Goal: Task Accomplishment & Management: Use online tool/utility

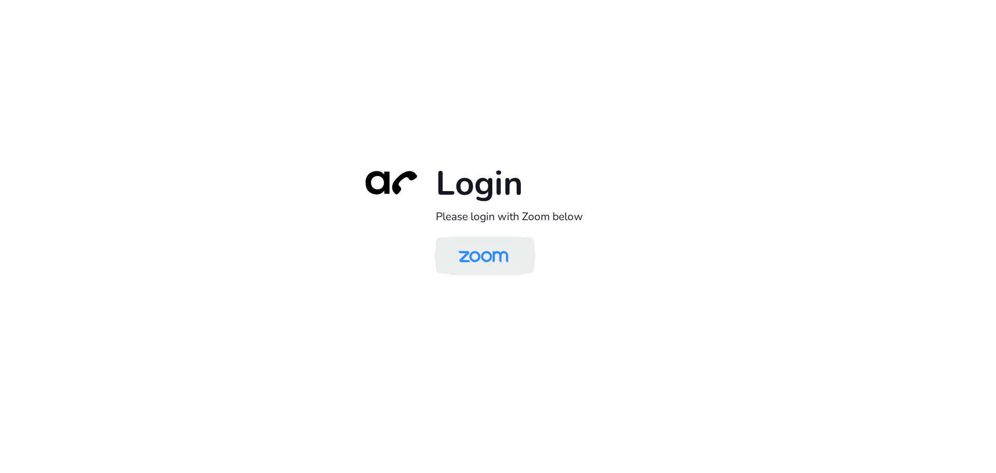
click at [498, 255] on img at bounding box center [484, 256] width 72 height 34
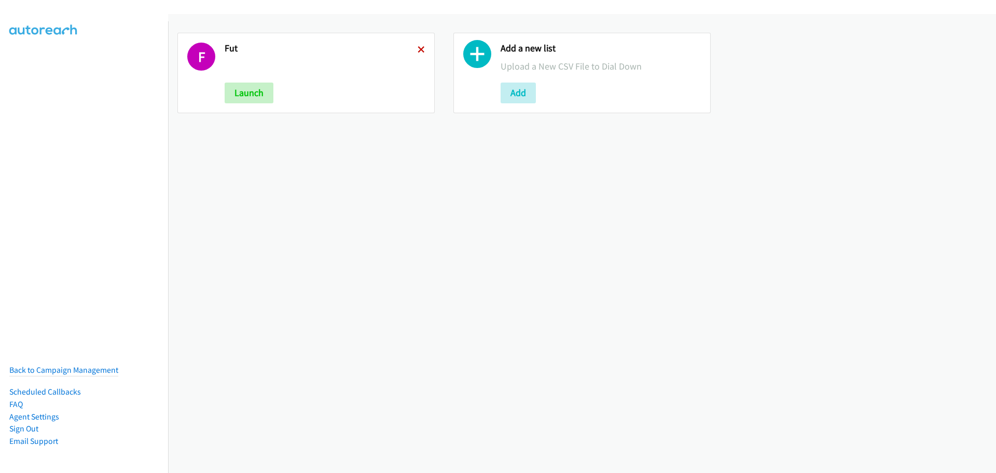
click at [418, 49] on icon at bounding box center [421, 50] width 7 height 7
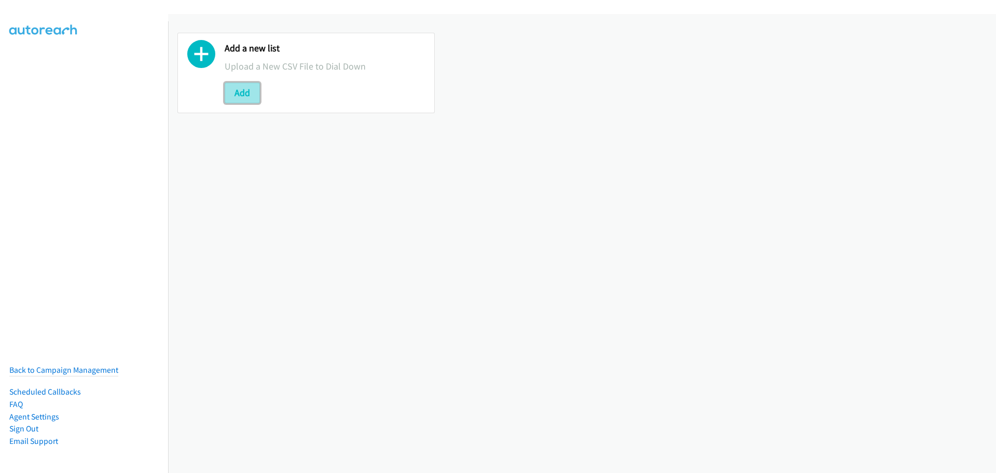
click at [249, 90] on button "Add" at bounding box center [242, 92] width 35 height 21
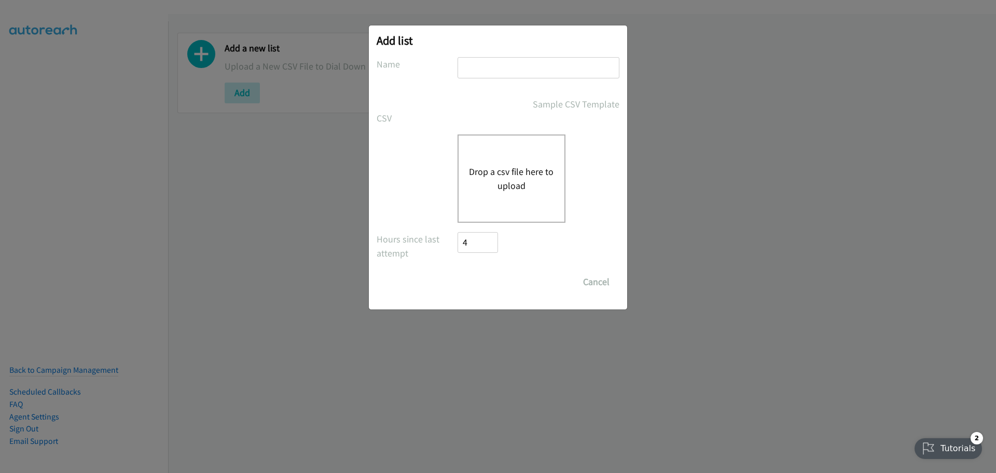
click at [493, 50] on div "Add list No phone fields were returned for that Report or List View Please uplo…" at bounding box center [498, 167] width 258 height 284
click at [496, 62] on input "text" at bounding box center [538, 67] width 162 height 21
type input "fut"
click at [529, 160] on div "Drop a csv file here to upload" at bounding box center [511, 178] width 108 height 88
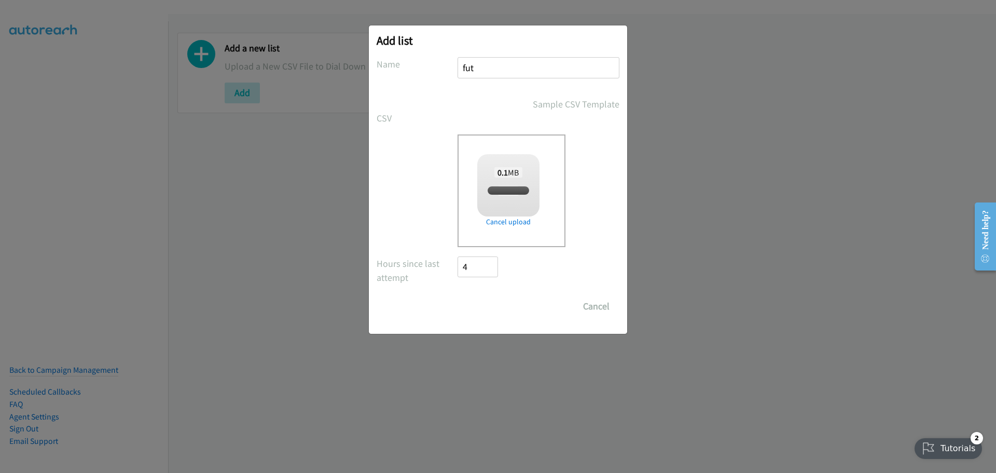
checkbox input "true"
click at [484, 304] on input "Save List" at bounding box center [484, 306] width 54 height 21
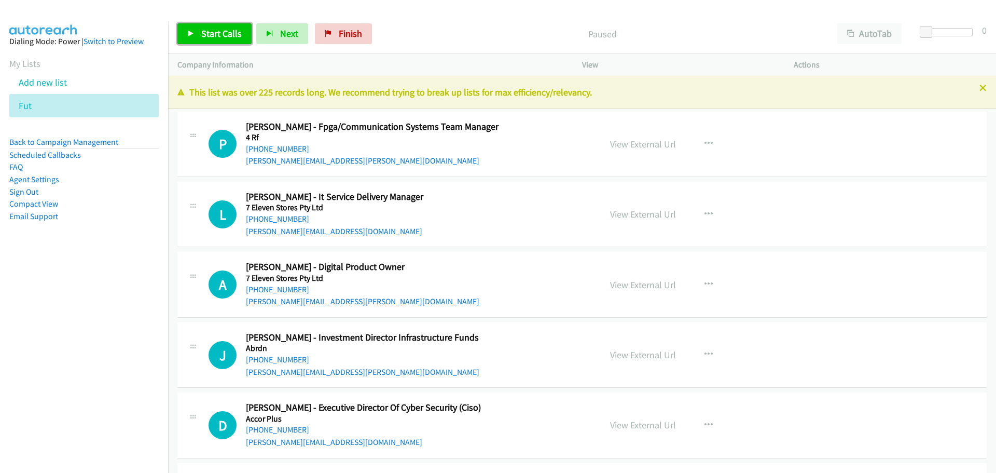
click at [217, 30] on span "Start Calls" at bounding box center [221, 33] width 40 height 12
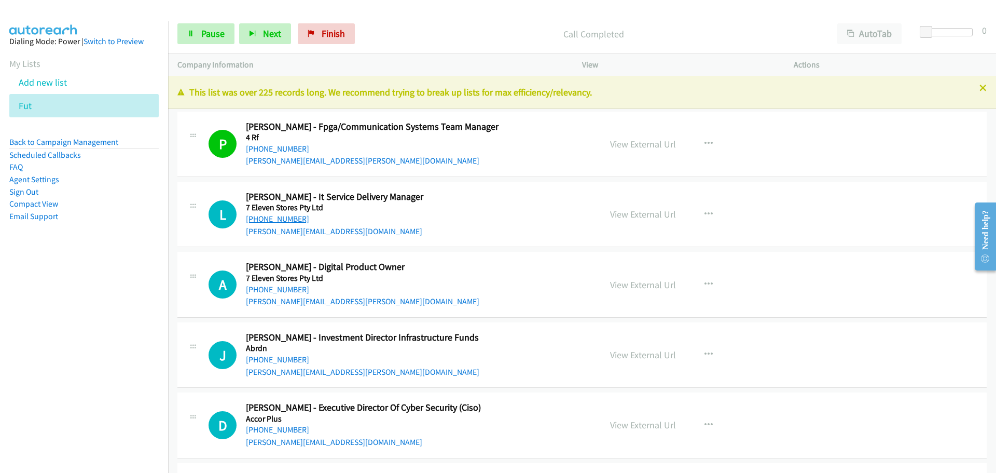
click at [292, 219] on link "[PHONE_NUMBER]" at bounding box center [277, 219] width 63 height 10
click at [265, 286] on link "[PHONE_NUMBER]" at bounding box center [277, 289] width 63 height 10
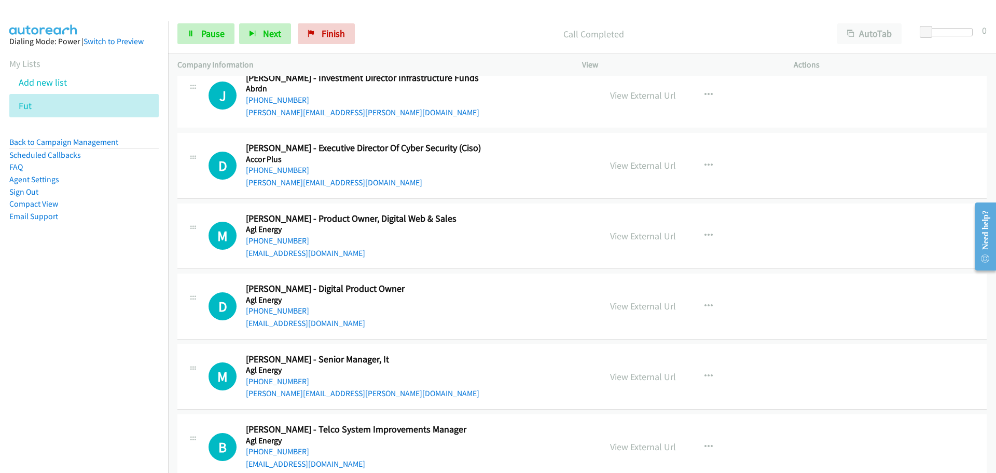
scroll to position [207, 0]
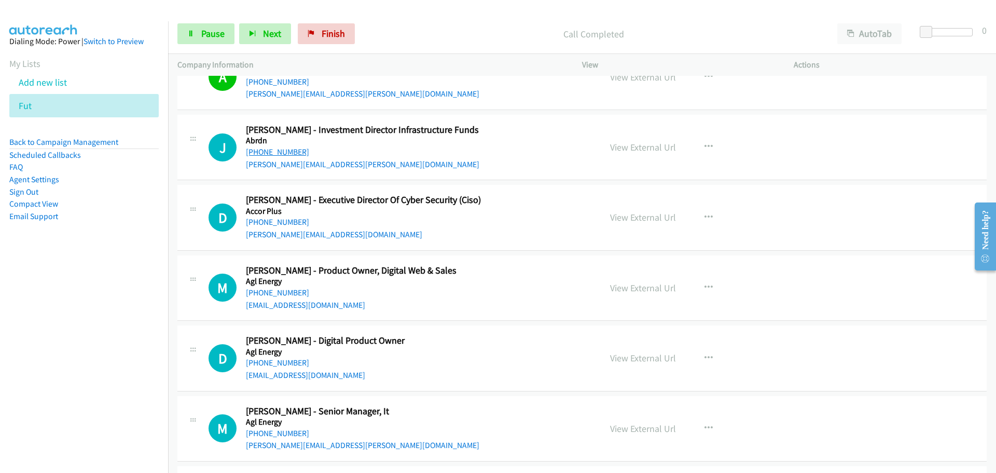
click at [266, 150] on link "[PHONE_NUMBER]" at bounding box center [277, 152] width 63 height 10
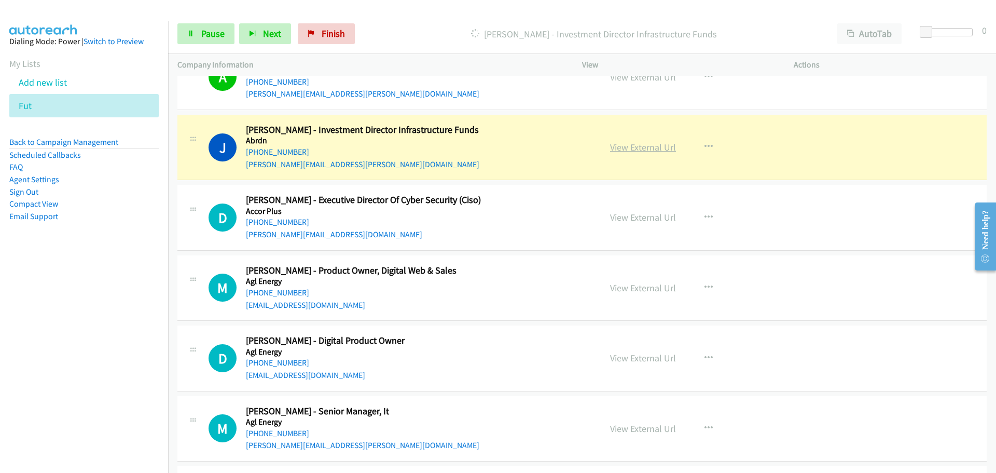
click at [649, 147] on link "View External Url" at bounding box center [643, 147] width 66 height 12
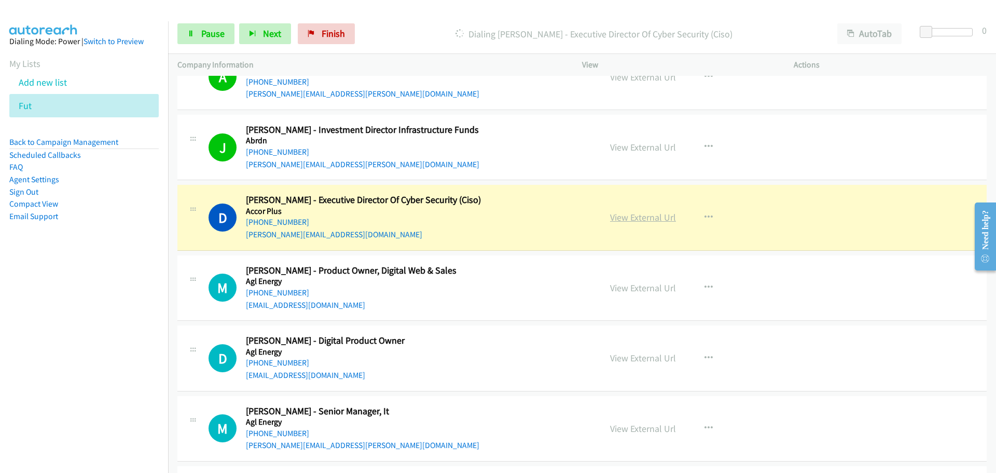
click at [654, 223] on link "View External Url" at bounding box center [643, 217] width 66 height 12
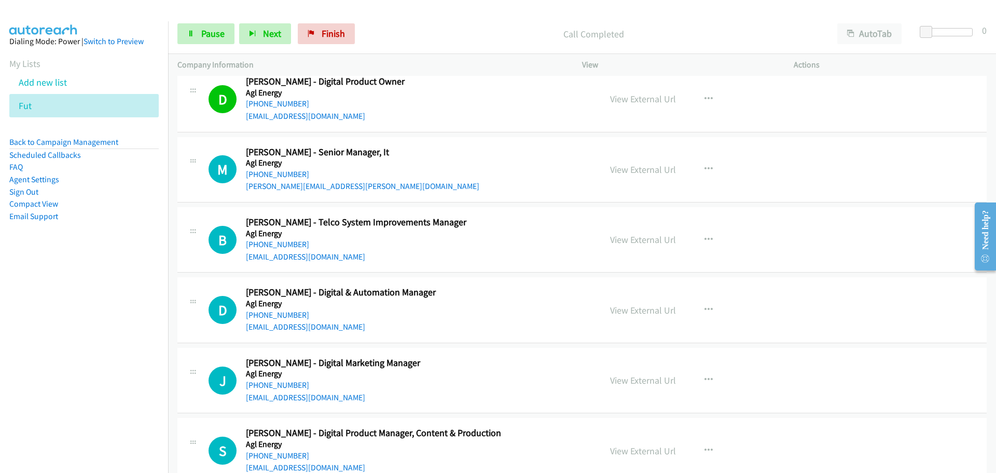
scroll to position [467, 0]
click at [285, 174] on link "[PHONE_NUMBER]" at bounding box center [277, 174] width 63 height 10
click at [261, 245] on link "[PHONE_NUMBER]" at bounding box center [277, 244] width 63 height 10
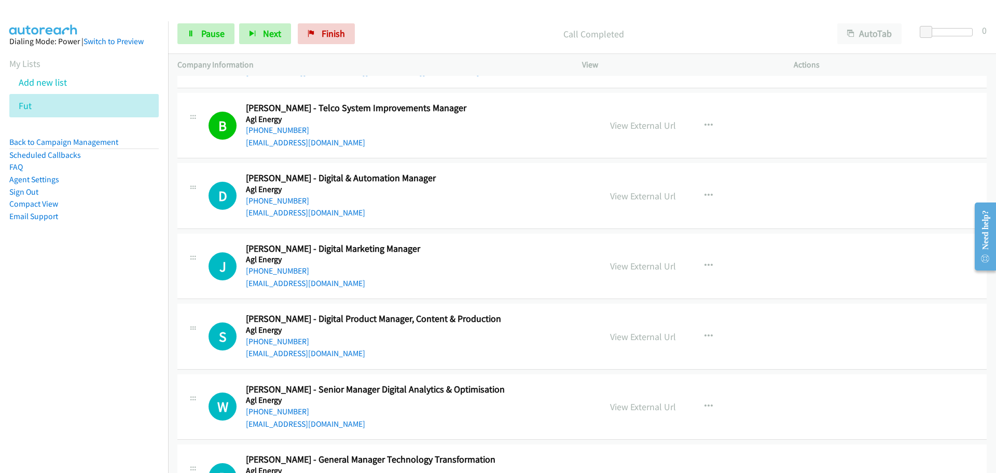
scroll to position [674, 0]
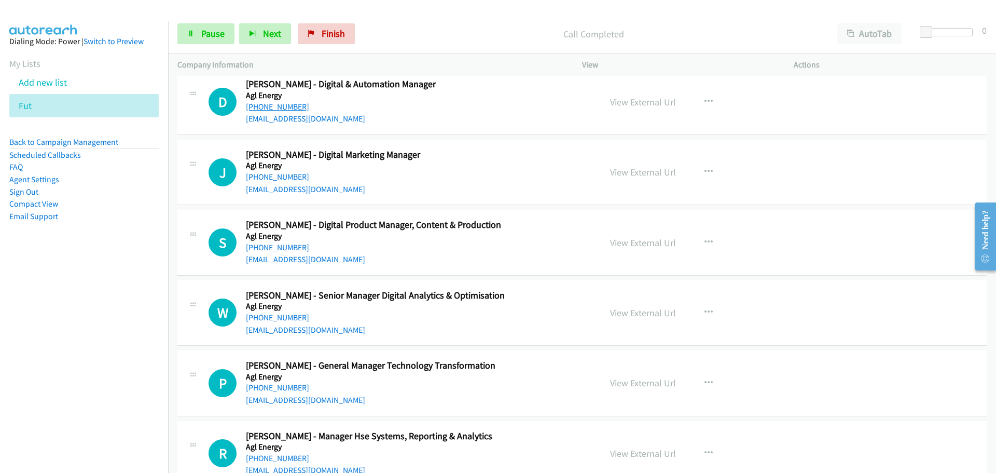
click at [281, 108] on link "[PHONE_NUMBER]" at bounding box center [277, 107] width 63 height 10
click at [278, 179] on link "[PHONE_NUMBER]" at bounding box center [277, 177] width 63 height 10
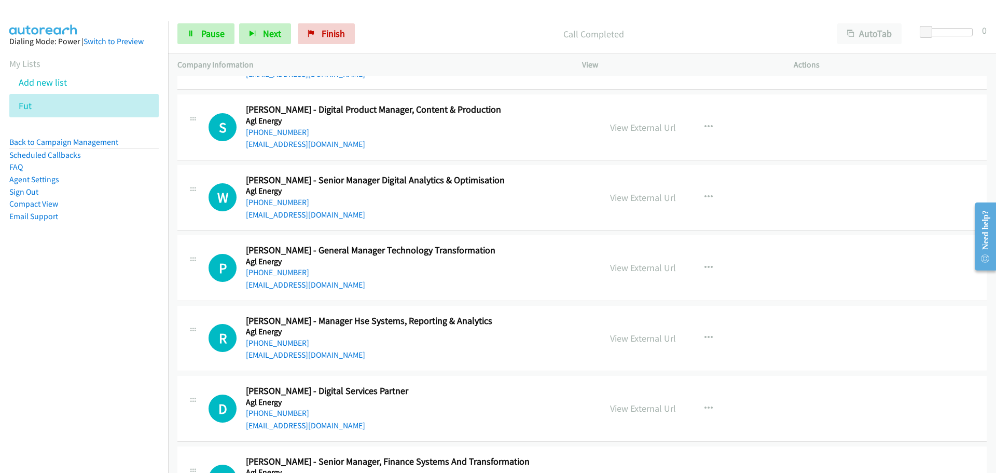
scroll to position [882, 0]
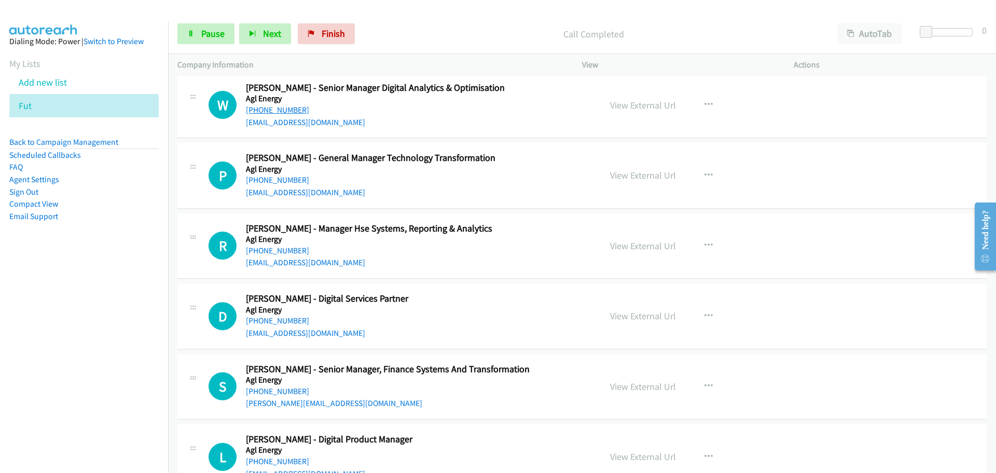
click at [274, 108] on link "[PHONE_NUMBER]" at bounding box center [277, 110] width 63 height 10
click at [266, 181] on link "[PHONE_NUMBER]" at bounding box center [277, 180] width 63 height 10
drag, startPoint x: 285, startPoint y: 249, endPoint x: 433, endPoint y: 257, distance: 148.0
click at [285, 249] on link "[PHONE_NUMBER]" at bounding box center [277, 250] width 63 height 10
click at [282, 314] on h5 "Agl Energy" at bounding box center [417, 309] width 342 height 10
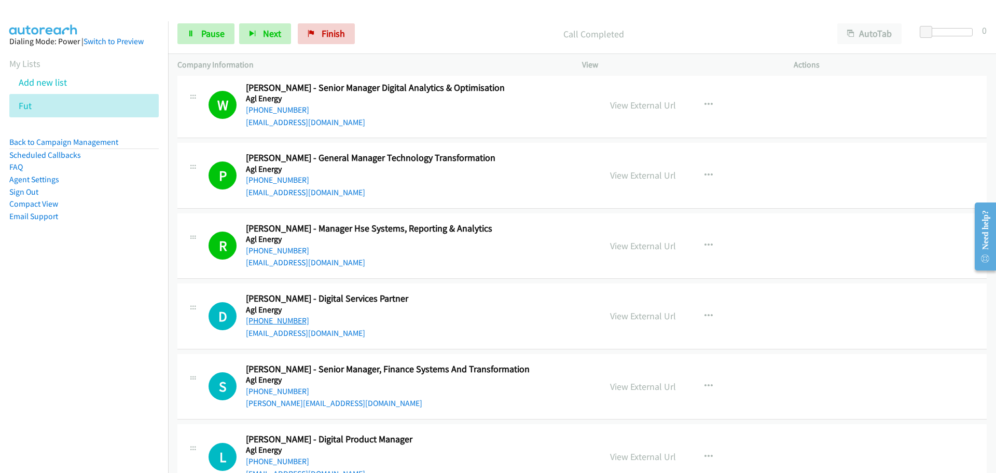
click at [282, 316] on link "[PHONE_NUMBER]" at bounding box center [277, 320] width 63 height 10
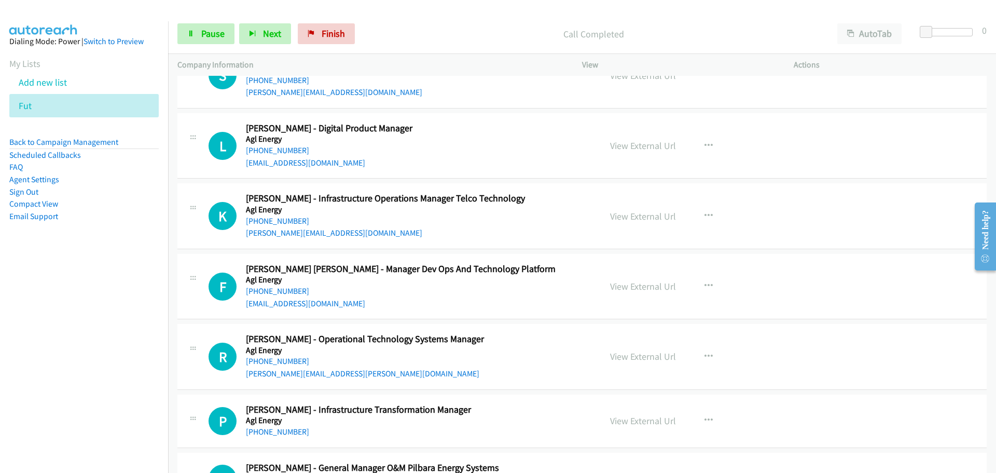
scroll to position [1193, 0]
click at [292, 149] on link "[PHONE_NUMBER]" at bounding box center [277, 150] width 63 height 10
click at [287, 215] on link "[PHONE_NUMBER]" at bounding box center [277, 220] width 63 height 10
click at [284, 290] on link "[PHONE_NUMBER]" at bounding box center [277, 290] width 63 height 10
click at [282, 361] on link "[PHONE_NUMBER]" at bounding box center [277, 360] width 63 height 10
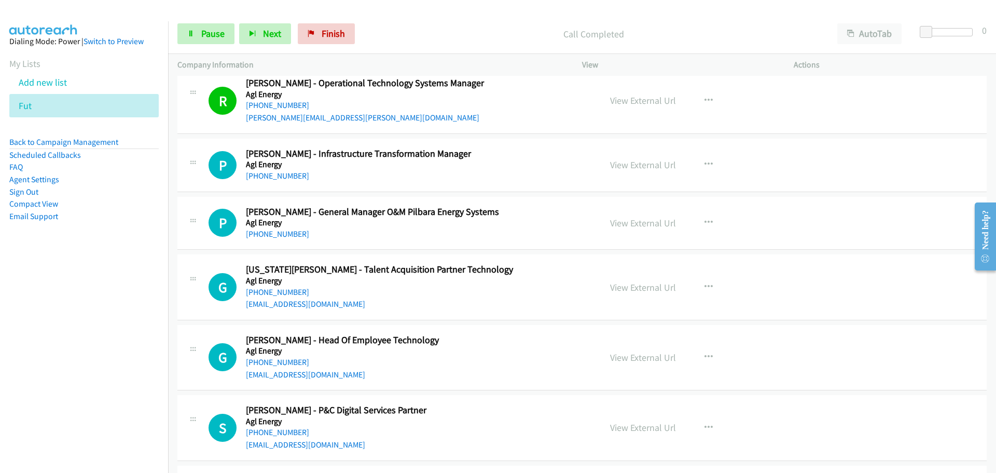
scroll to position [1452, 0]
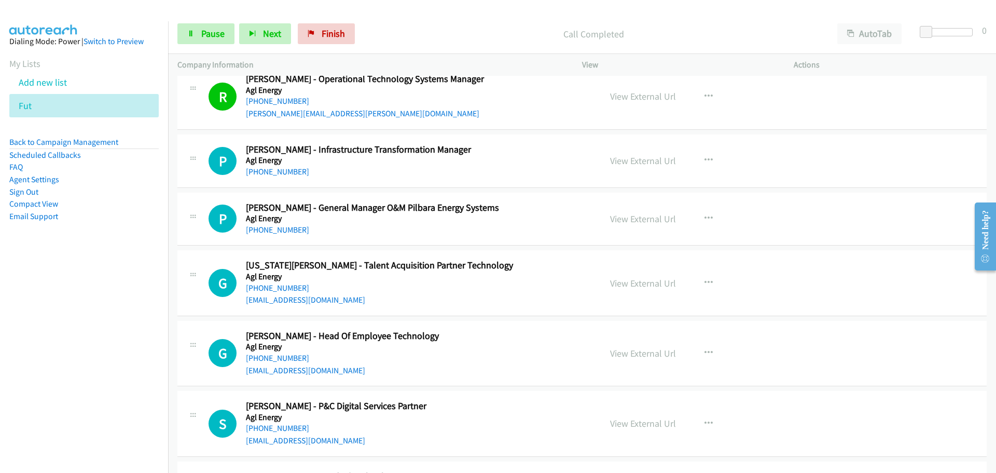
drag, startPoint x: 266, startPoint y: 172, endPoint x: 315, endPoint y: 172, distance: 49.3
click at [287, 174] on link "[PHONE_NUMBER]" at bounding box center [277, 172] width 63 height 10
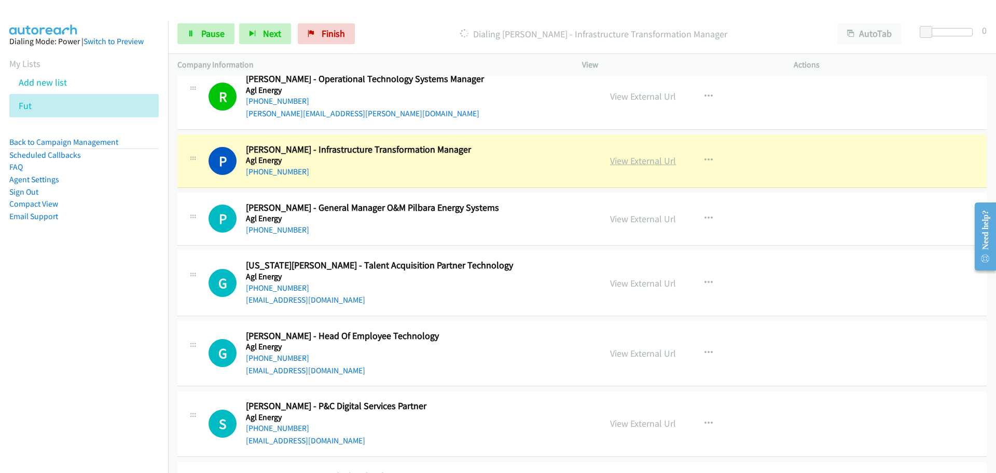
click at [618, 159] on link "View External Url" at bounding box center [643, 161] width 66 height 12
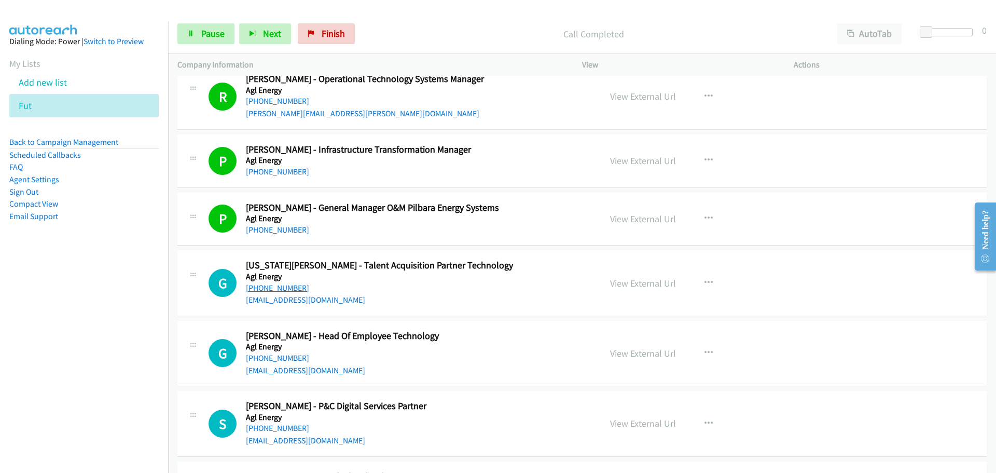
click at [261, 289] on link "[PHONE_NUMBER]" at bounding box center [277, 288] width 63 height 10
drag, startPoint x: 279, startPoint y: 356, endPoint x: 314, endPoint y: 359, distance: 35.4
click at [279, 356] on link "[PHONE_NUMBER]" at bounding box center [277, 358] width 63 height 10
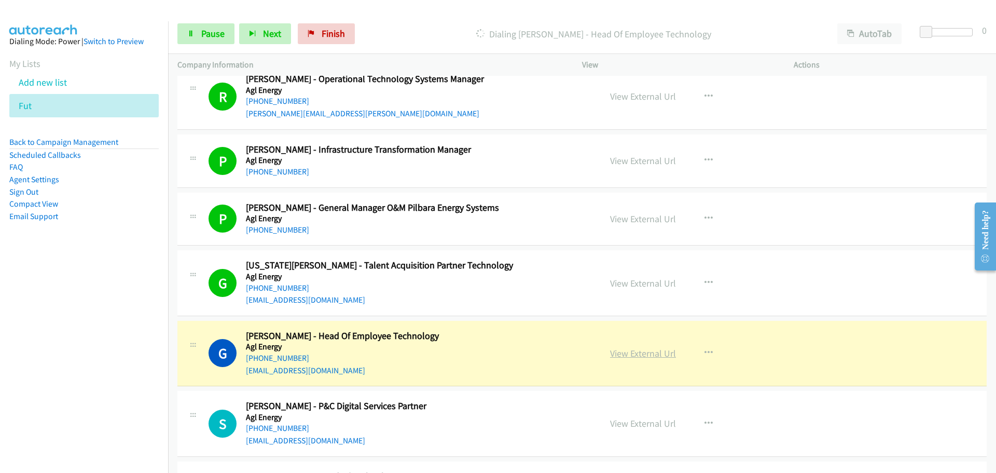
click at [623, 358] on link "View External Url" at bounding box center [643, 353] width 66 height 12
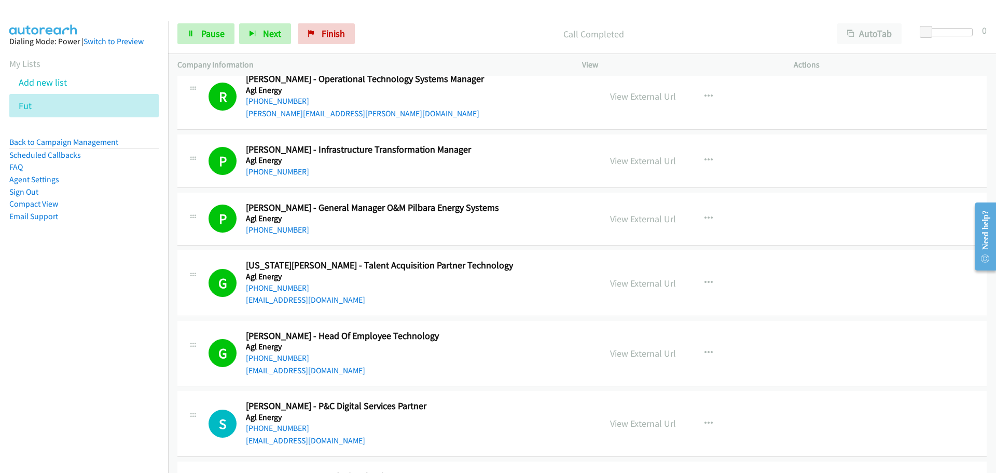
scroll to position [1660, 0]
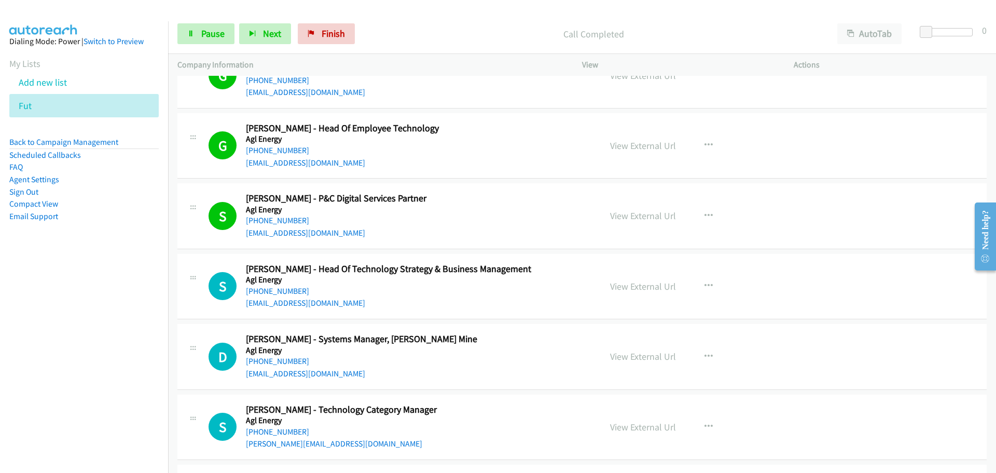
drag, startPoint x: 282, startPoint y: 290, endPoint x: 992, endPoint y: 281, distance: 709.7
click at [287, 358] on link "[PHONE_NUMBER]" at bounding box center [277, 361] width 63 height 10
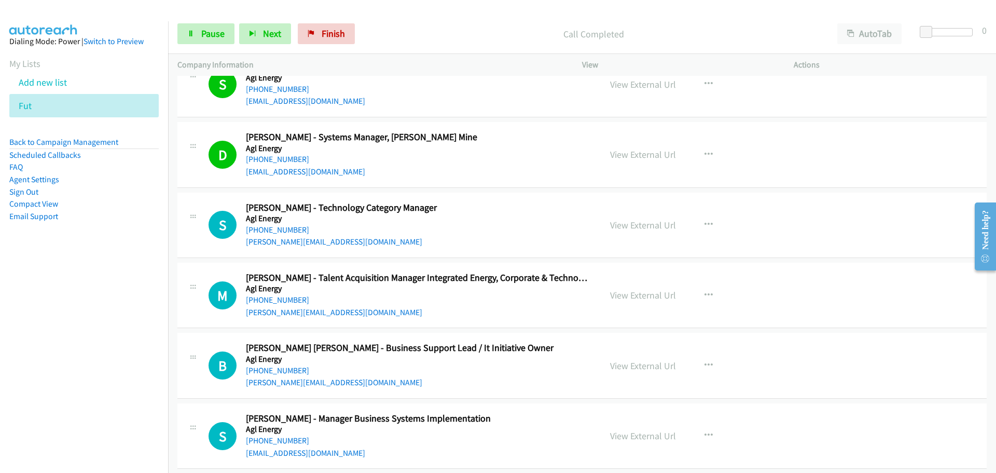
scroll to position [1867, 0]
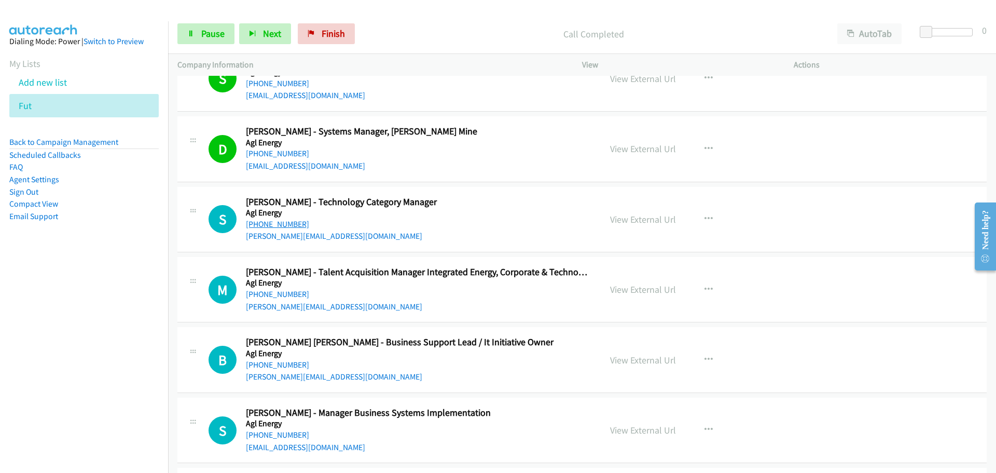
click at [269, 220] on link "[PHONE_NUMBER]" at bounding box center [277, 224] width 63 height 10
drag, startPoint x: 280, startPoint y: 296, endPoint x: 322, endPoint y: 297, distance: 42.0
click at [280, 296] on link "[PHONE_NUMBER]" at bounding box center [277, 294] width 63 height 10
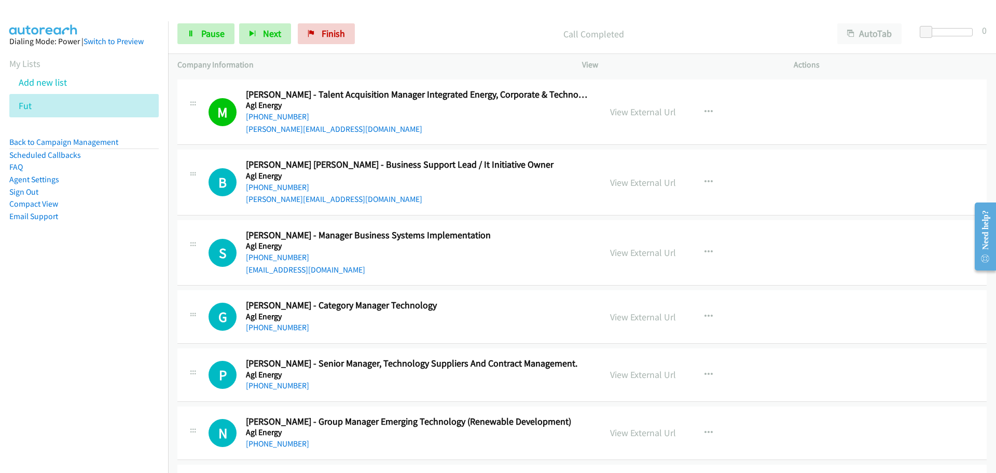
scroll to position [2075, 0]
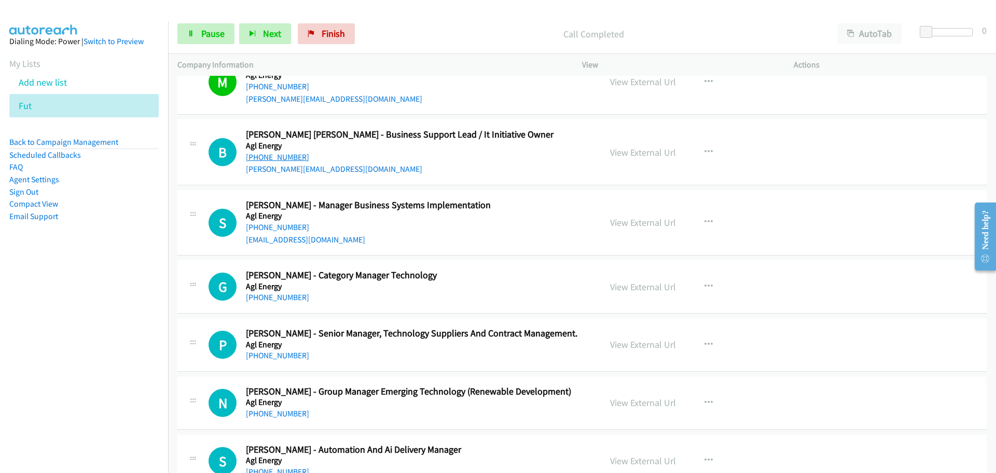
click at [275, 158] on link "[PHONE_NUMBER]" at bounding box center [277, 157] width 63 height 10
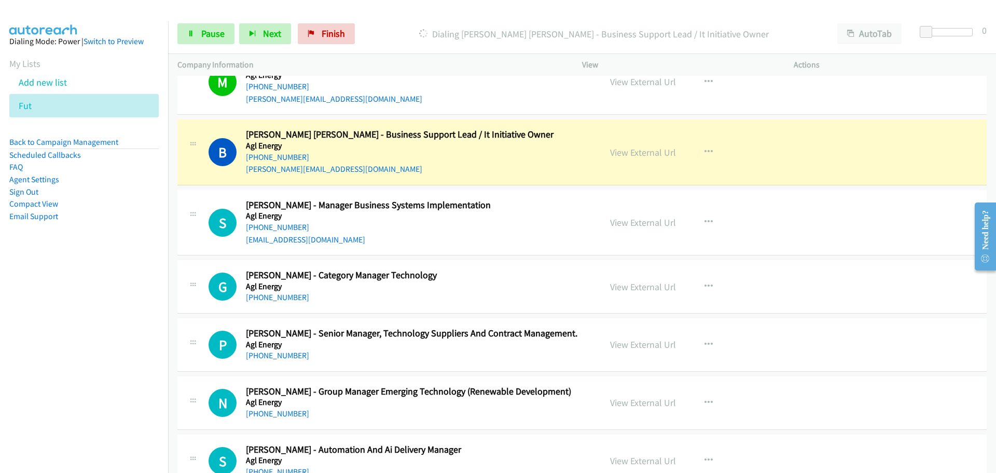
click at [774, 420] on div "N Callback Scheduled [PERSON_NAME] - Group Manager Emerging Technology (Renewab…" at bounding box center [581, 402] width 809 height 53
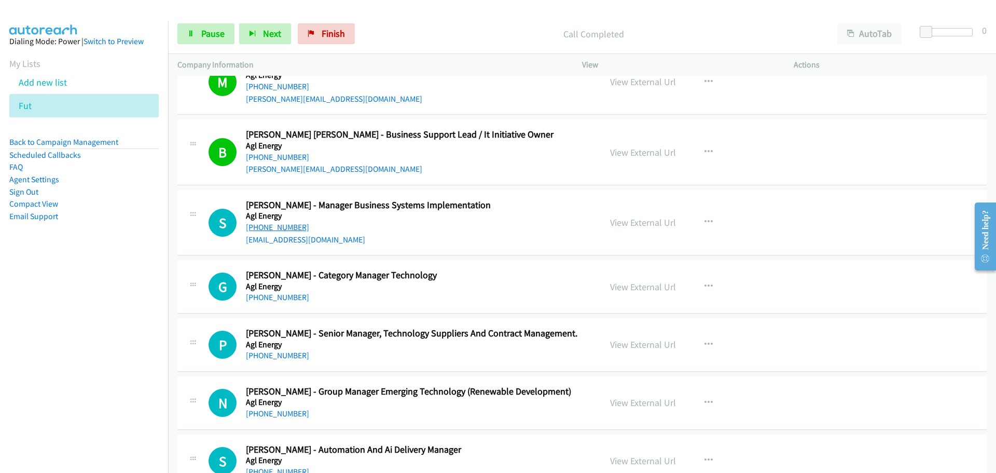
click at [285, 227] on link "[PHONE_NUMBER]" at bounding box center [277, 227] width 63 height 10
click at [276, 296] on link "[PHONE_NUMBER]" at bounding box center [277, 297] width 63 height 10
drag, startPoint x: 272, startPoint y: 352, endPoint x: 281, endPoint y: 348, distance: 9.1
click at [272, 352] on link "[PHONE_NUMBER]" at bounding box center [277, 355] width 63 height 10
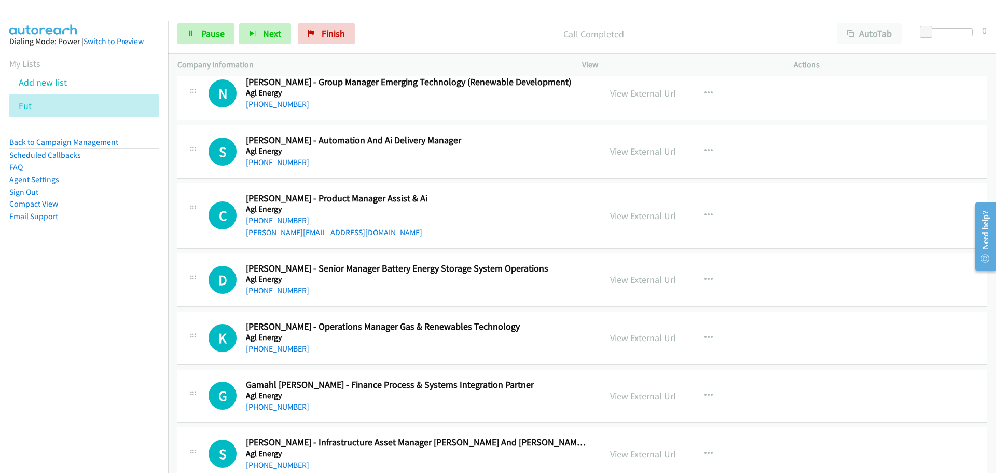
scroll to position [2386, 0]
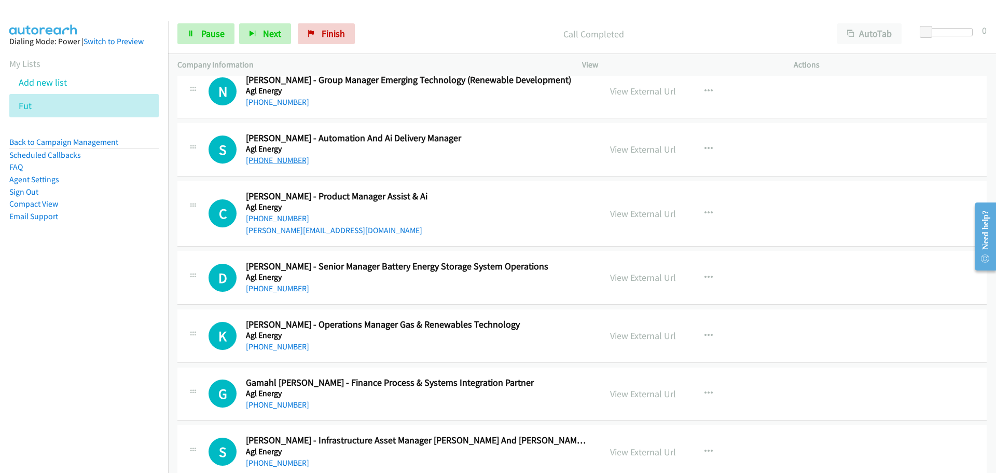
drag, startPoint x: 267, startPoint y: 155, endPoint x: 291, endPoint y: 158, distance: 24.0
click at [267, 155] on link "[PHONE_NUMBER]" at bounding box center [277, 160] width 63 height 10
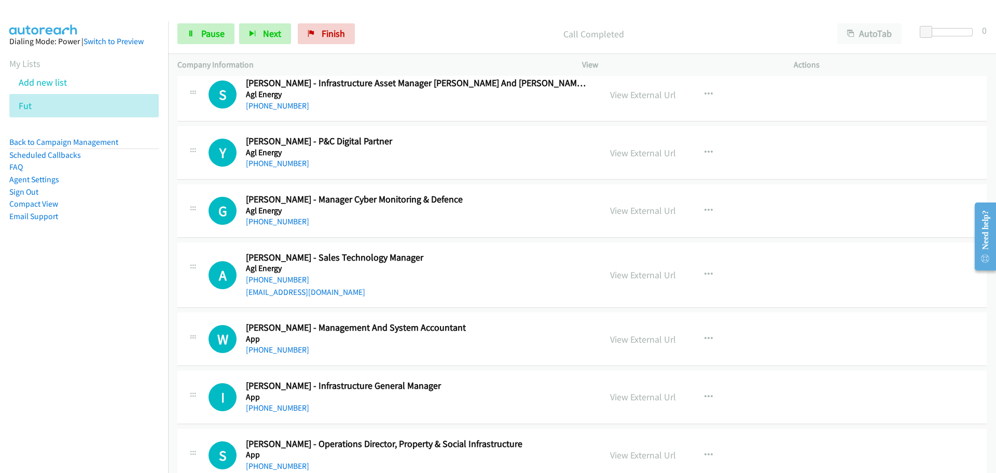
scroll to position [2749, 0]
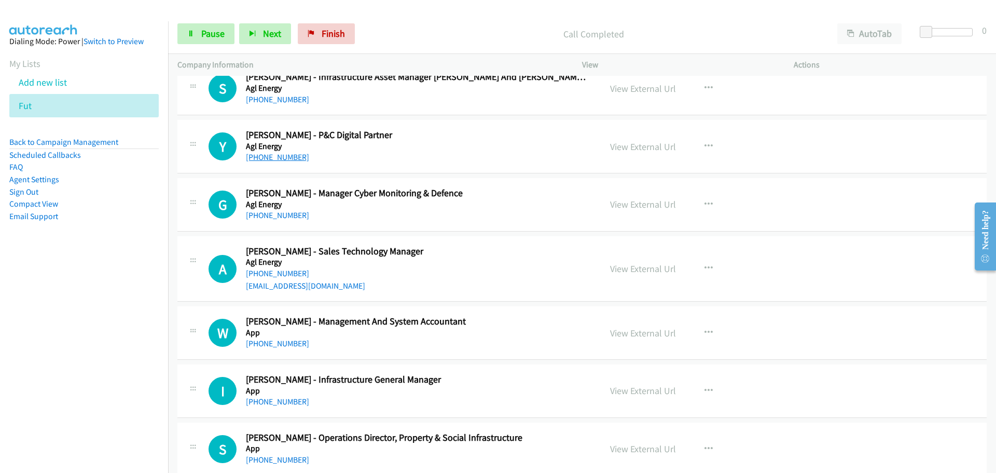
click at [271, 155] on link "[PHONE_NUMBER]" at bounding box center [277, 157] width 63 height 10
click at [280, 213] on link "[PHONE_NUMBER]" at bounding box center [277, 215] width 63 height 10
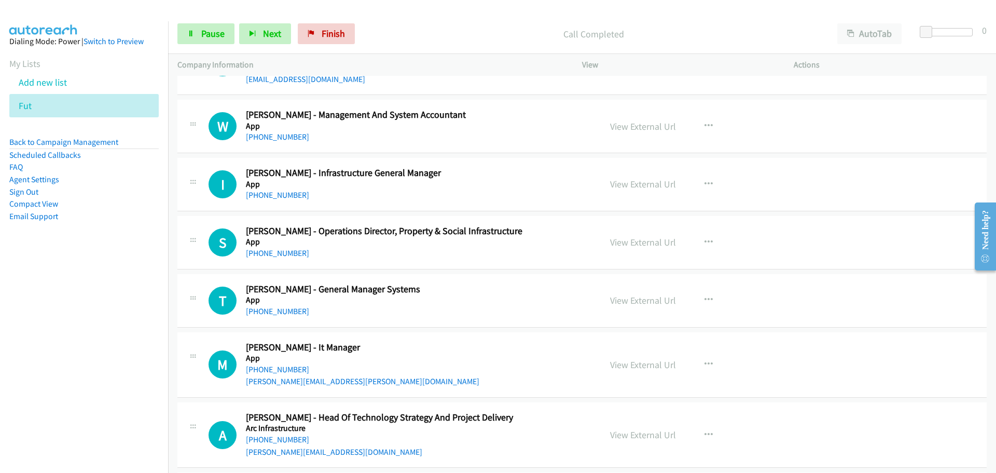
scroll to position [2957, 0]
click at [284, 194] on link "[PHONE_NUMBER]" at bounding box center [277, 194] width 63 height 10
click at [276, 252] on link "[PHONE_NUMBER]" at bounding box center [277, 252] width 63 height 10
click at [300, 310] on div "[PHONE_NUMBER]" at bounding box center [417, 310] width 342 height 12
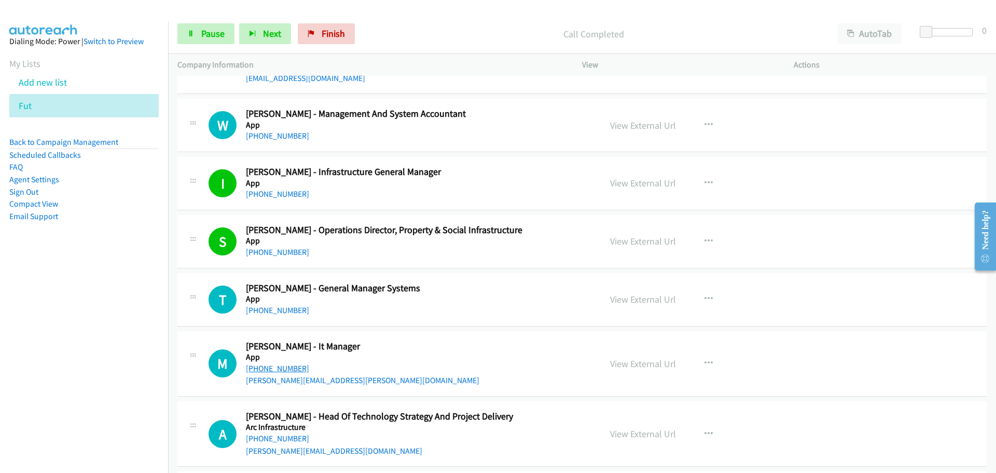
click at [283, 368] on link "[PHONE_NUMBER]" at bounding box center [277, 368] width 63 height 10
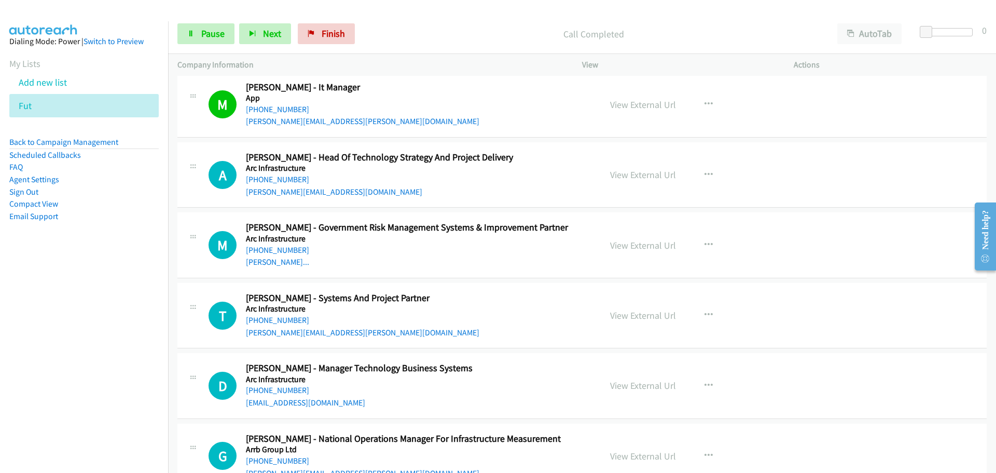
scroll to position [3216, 0]
click at [280, 177] on link "[PHONE_NUMBER]" at bounding box center [277, 179] width 63 height 10
click at [288, 246] on link "[PHONE_NUMBER]" at bounding box center [277, 249] width 63 height 10
click at [283, 320] on link "[PHONE_NUMBER]" at bounding box center [277, 319] width 63 height 10
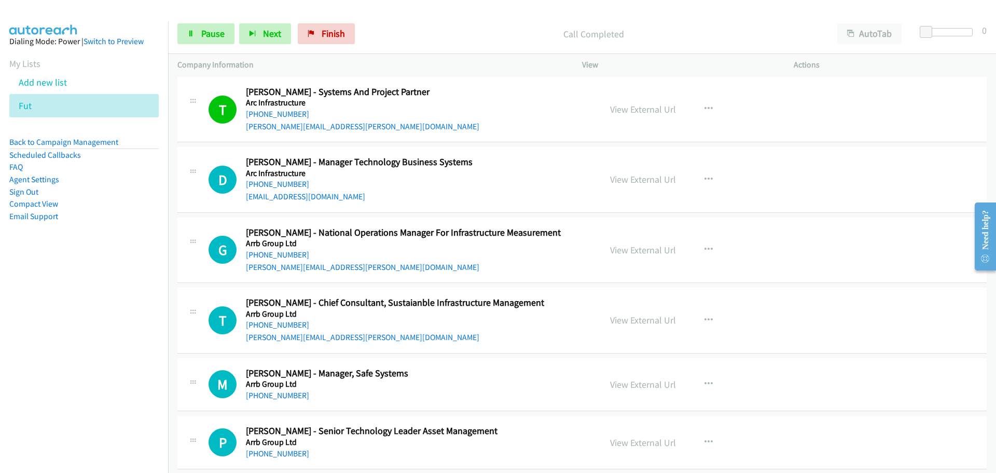
scroll to position [3423, 0]
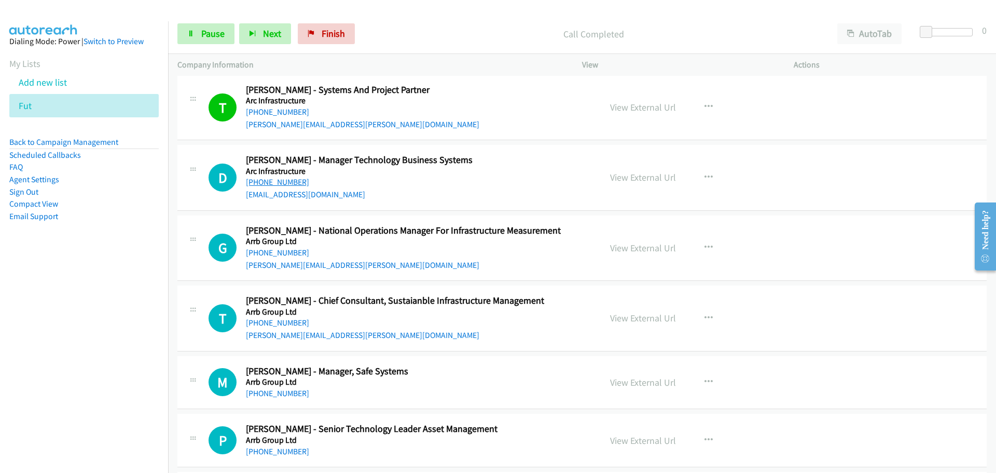
drag, startPoint x: 285, startPoint y: 185, endPoint x: 955, endPoint y: 179, distance: 670.2
click at [285, 185] on link "[PHONE_NUMBER]" at bounding box center [277, 182] width 63 height 10
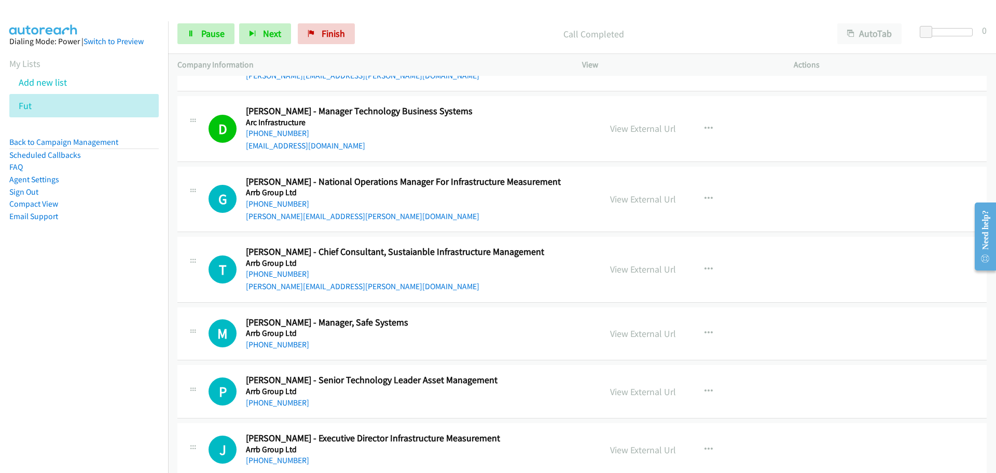
scroll to position [3579, 0]
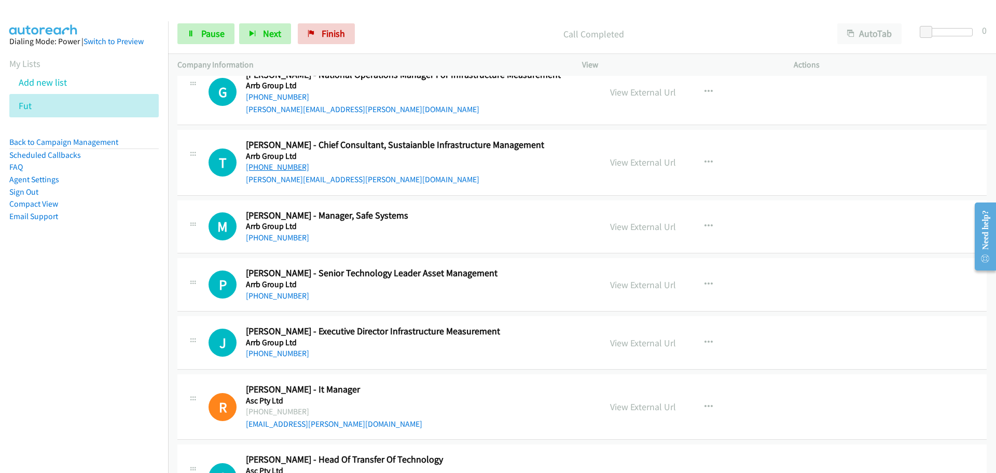
click at [271, 165] on link "[PHONE_NUMBER]" at bounding box center [277, 167] width 63 height 10
click at [287, 296] on link "[PHONE_NUMBER]" at bounding box center [277, 295] width 63 height 10
click at [286, 346] on h5 "Arrb Group Ltd" at bounding box center [417, 342] width 342 height 10
click at [296, 353] on link "[PHONE_NUMBER]" at bounding box center [277, 353] width 63 height 10
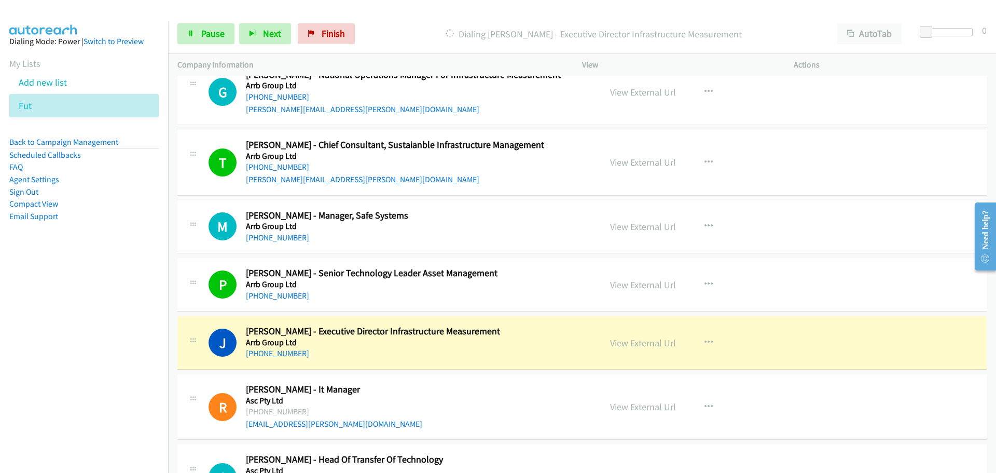
click at [657, 352] on div "View External Url View External Url Schedule/Manage Callback Start Calls Here R…" at bounding box center [711, 342] width 221 height 34
click at [651, 343] on link "View External Url" at bounding box center [643, 343] width 66 height 12
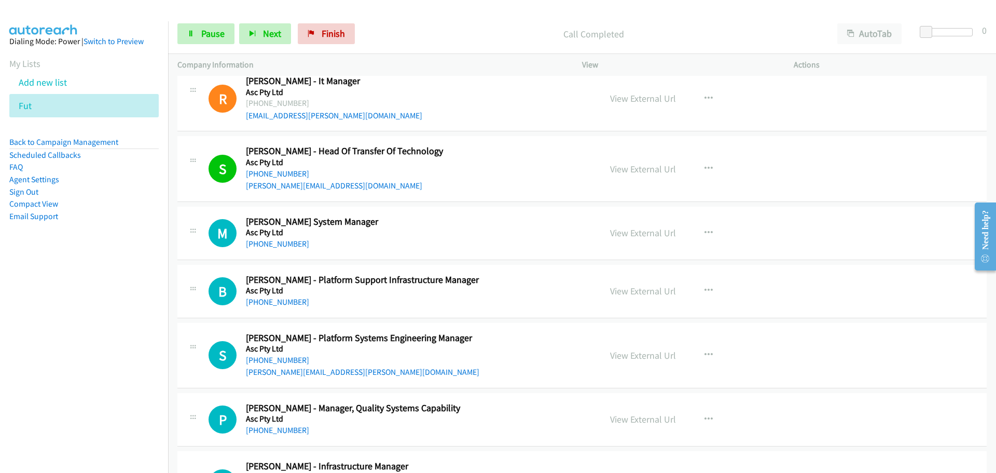
scroll to position [3942, 0]
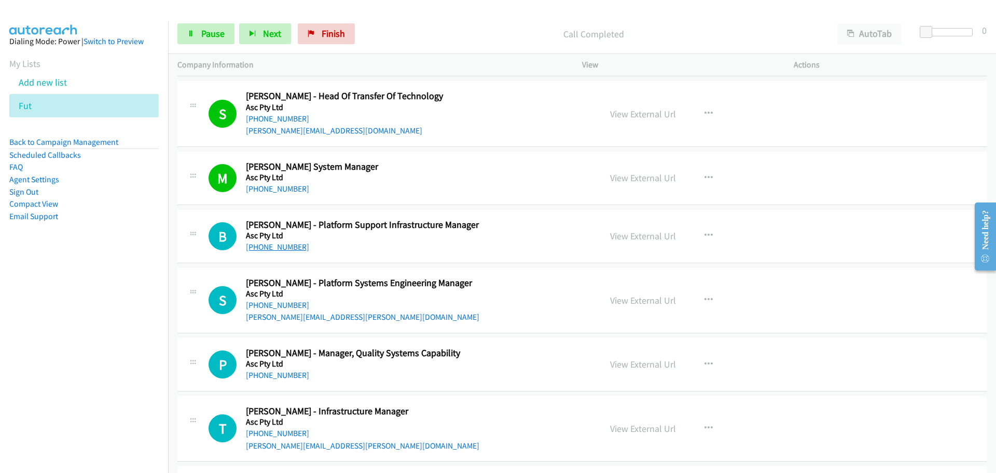
click at [278, 249] on link "[PHONE_NUMBER]" at bounding box center [277, 247] width 63 height 10
click at [294, 305] on link "[PHONE_NUMBER]" at bounding box center [277, 305] width 63 height 10
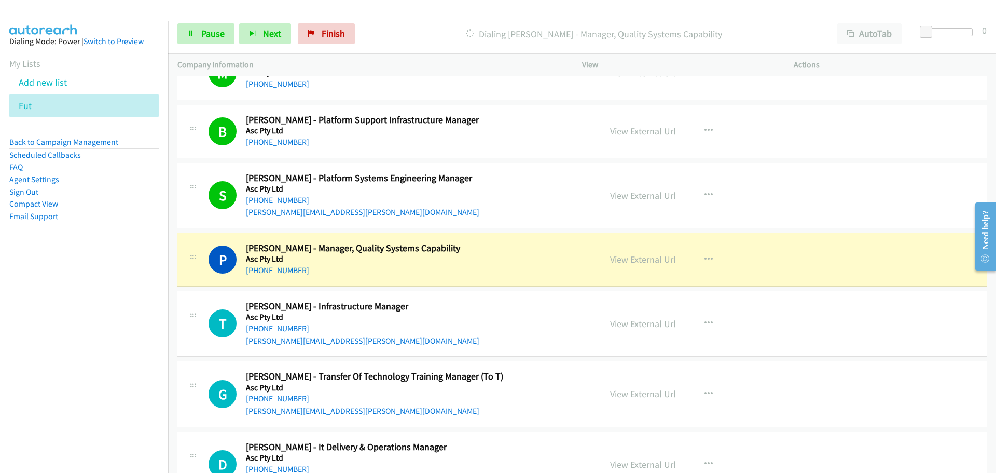
scroll to position [4150, 0]
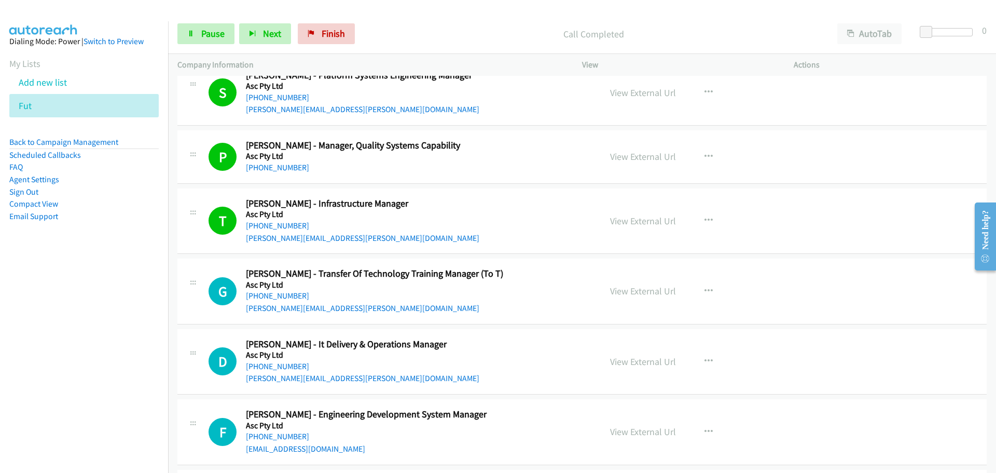
click at [300, 298] on div "[PHONE_NUMBER]" at bounding box center [417, 295] width 342 height 12
drag, startPoint x: 287, startPoint y: 293, endPoint x: 340, endPoint y: 297, distance: 53.6
click at [287, 293] on link "[PHONE_NUMBER]" at bounding box center [277, 295] width 63 height 10
click at [275, 367] on link "[PHONE_NUMBER]" at bounding box center [277, 366] width 63 height 10
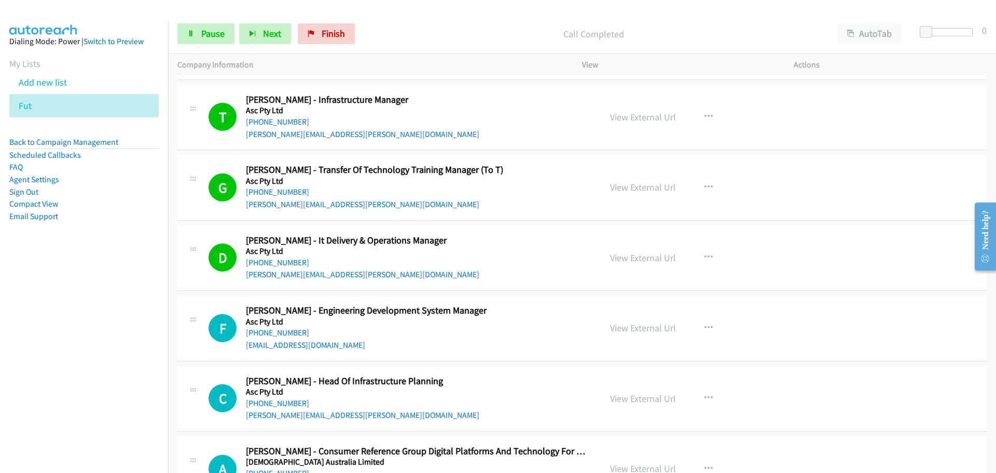
scroll to position [4409, 0]
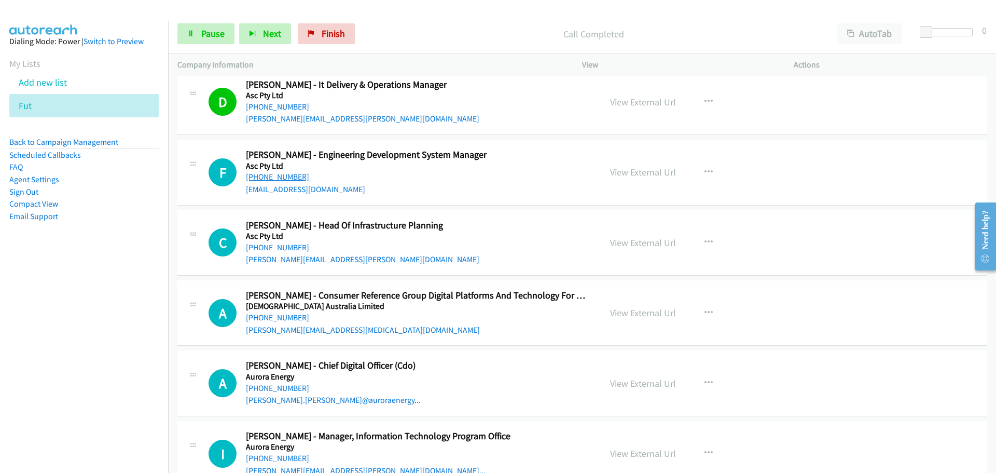
click at [289, 177] on link "[PHONE_NUMBER]" at bounding box center [277, 177] width 63 height 10
click at [279, 245] on link "[PHONE_NUMBER]" at bounding box center [277, 247] width 63 height 10
click at [278, 390] on link "[PHONE_NUMBER]" at bounding box center [277, 388] width 63 height 10
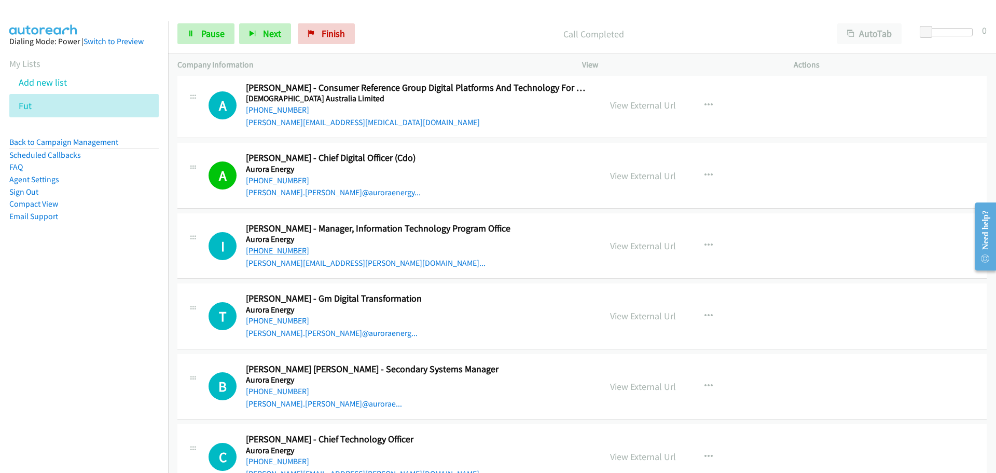
click at [276, 248] on link "[PHONE_NUMBER]" at bounding box center [277, 250] width 63 height 10
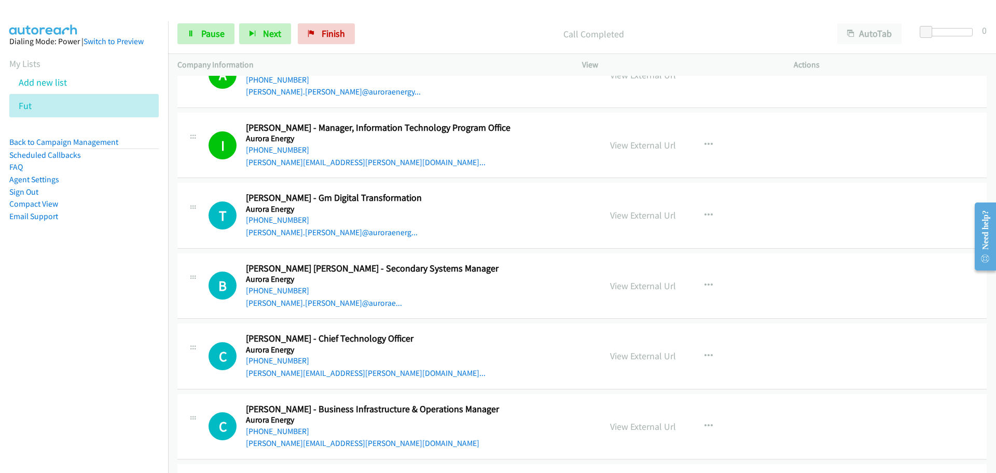
scroll to position [4720, 0]
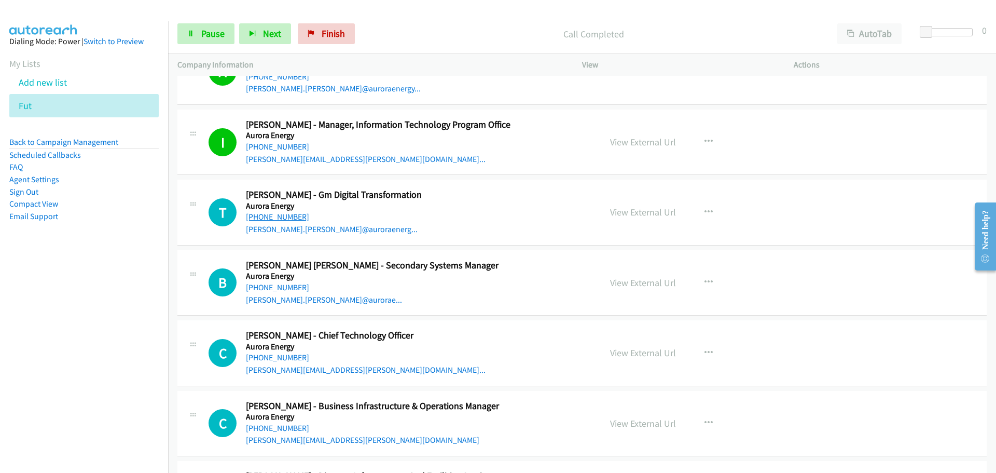
click at [283, 216] on link "[PHONE_NUMBER]" at bounding box center [277, 217] width 63 height 10
click at [261, 288] on link "[PHONE_NUMBER]" at bounding box center [277, 287] width 63 height 10
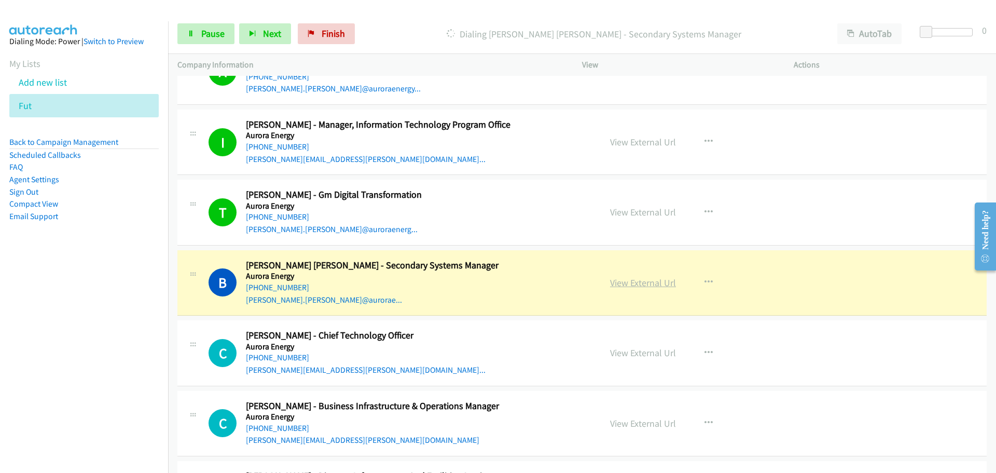
click at [664, 286] on link "View External Url" at bounding box center [643, 282] width 66 height 12
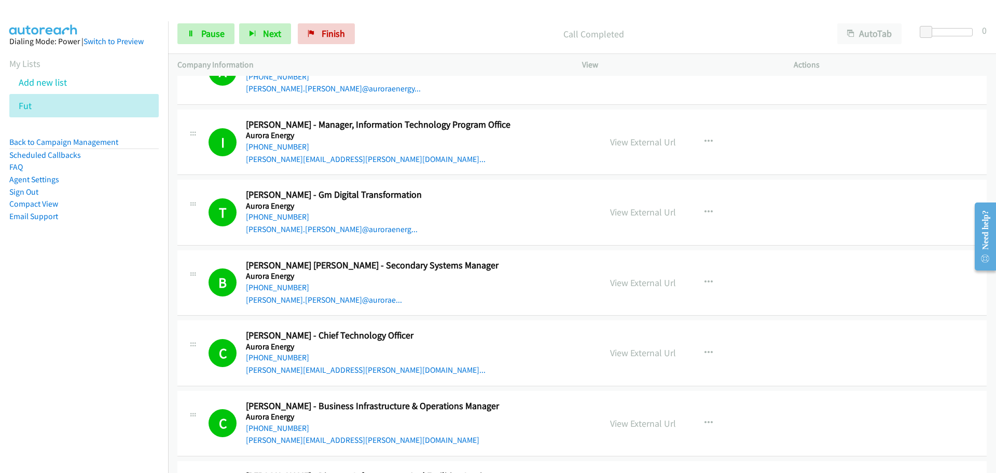
drag, startPoint x: 640, startPoint y: 421, endPoint x: 572, endPoint y: 420, distance: 68.5
click at [638, 421] on link "View External Url" at bounding box center [643, 423] width 66 height 12
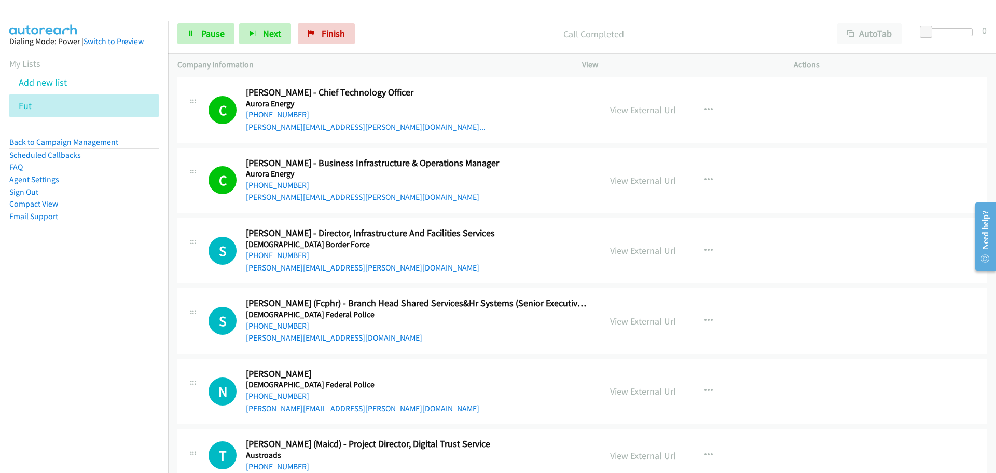
scroll to position [4980, 0]
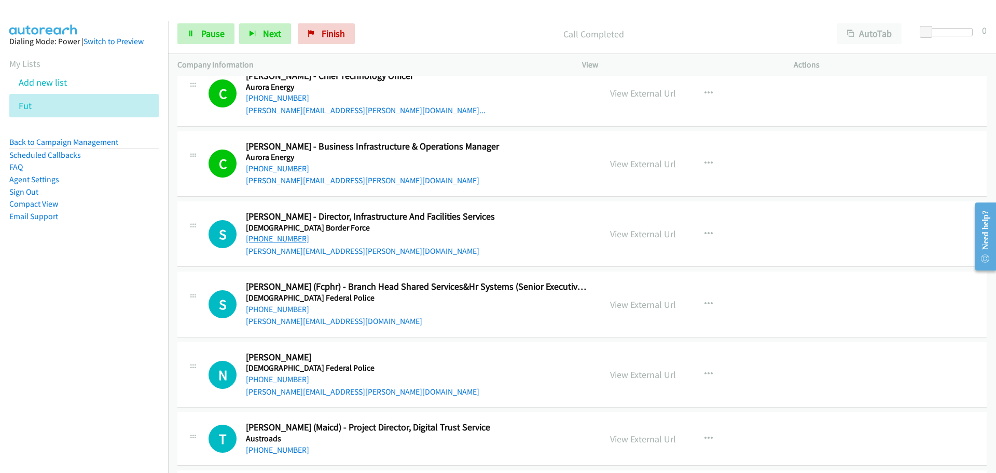
click at [294, 241] on link "[PHONE_NUMBER]" at bounding box center [277, 238] width 63 height 10
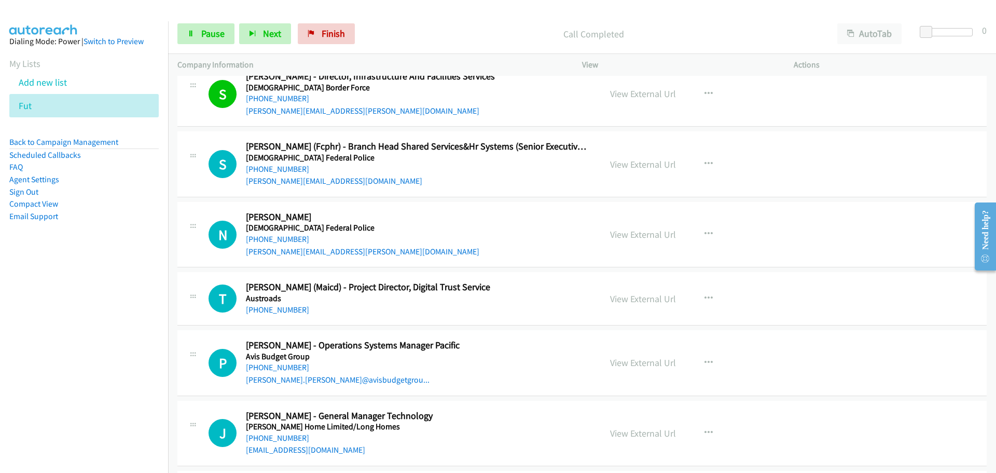
scroll to position [5135, 0]
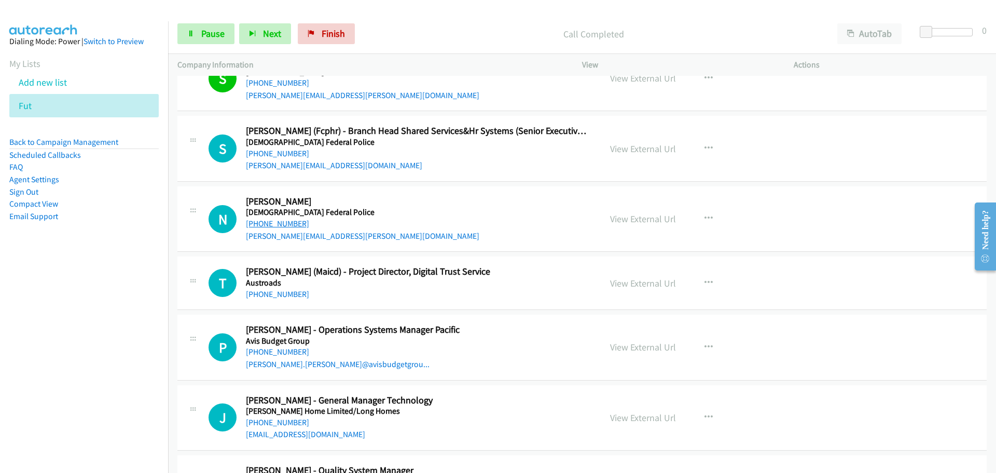
click at [284, 228] on link "[PHONE_NUMBER]" at bounding box center [277, 223] width 63 height 10
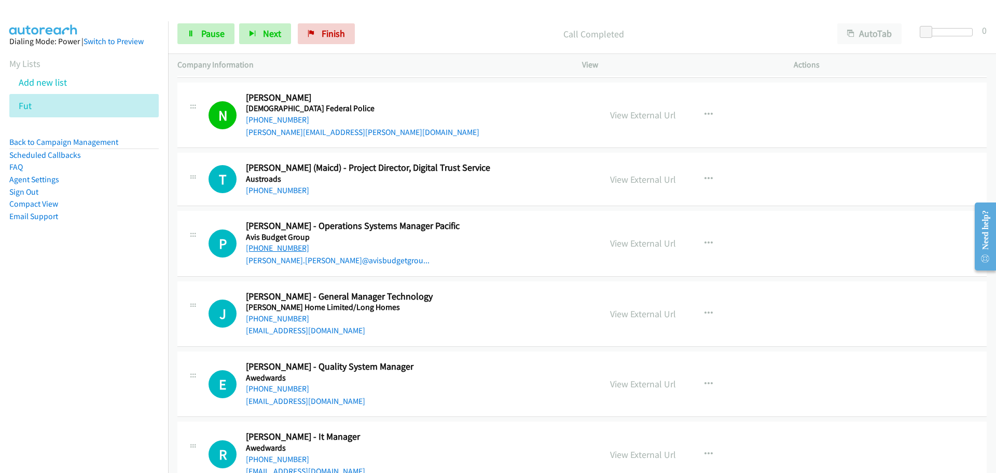
click at [280, 251] on link "[PHONE_NUMBER]" at bounding box center [277, 248] width 63 height 10
click at [294, 317] on link "[PHONE_NUMBER]" at bounding box center [277, 318] width 63 height 10
click at [133, 230] on aside "Dialing Mode: Power | Switch to Preview My Lists Add new list Fut Back to Campa…" at bounding box center [84, 145] width 168 height 248
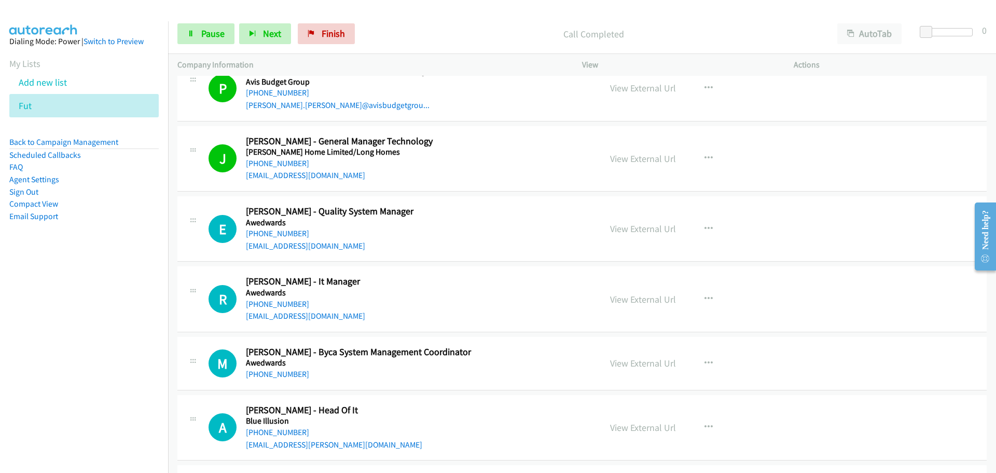
scroll to position [5395, 0]
click at [269, 234] on link "[PHONE_NUMBER]" at bounding box center [277, 233] width 63 height 10
drag, startPoint x: 293, startPoint y: 307, endPoint x: 296, endPoint y: 301, distance: 7.0
click at [293, 307] on link "[PHONE_NUMBER]" at bounding box center [277, 303] width 63 height 10
click at [404, 425] on div "[PHONE_NUMBER]" at bounding box center [417, 431] width 342 height 12
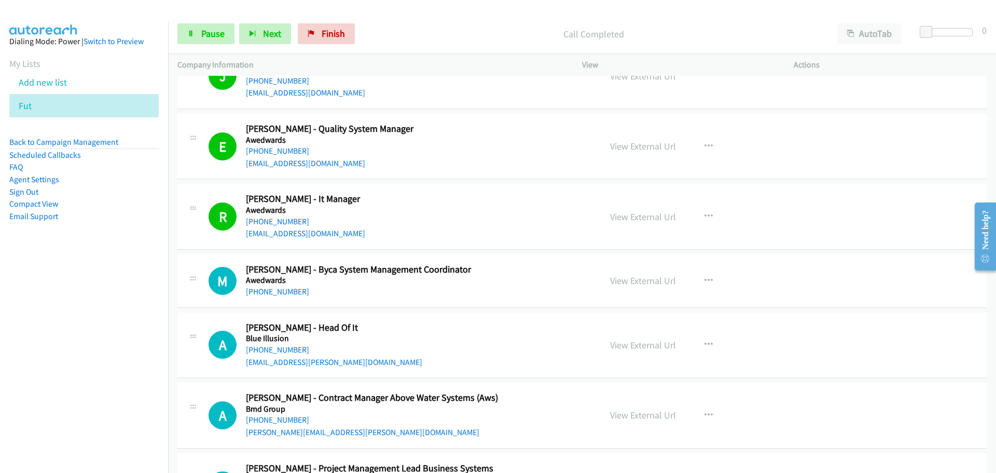
scroll to position [5602, 0]
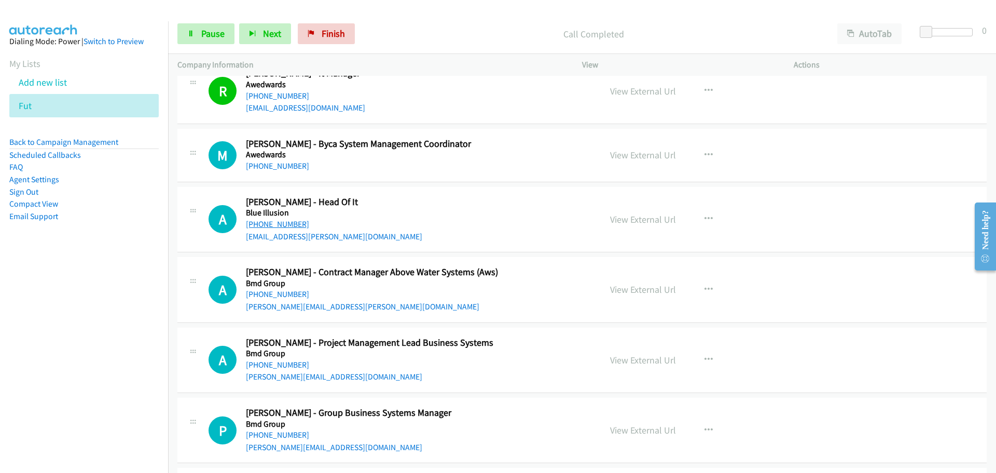
click at [280, 224] on link "[PHONE_NUMBER]" at bounding box center [277, 224] width 63 height 10
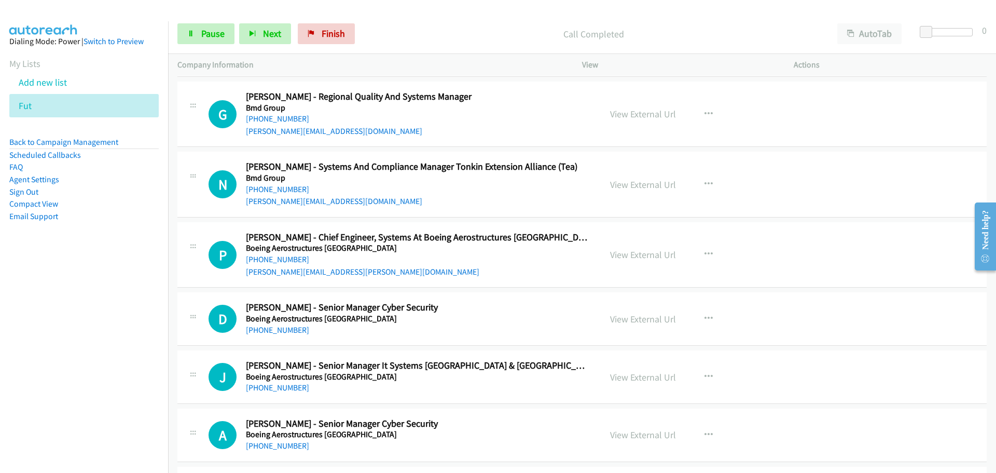
scroll to position [6328, 0]
click at [297, 331] on link "[PHONE_NUMBER]" at bounding box center [277, 329] width 63 height 10
click at [280, 389] on link "[PHONE_NUMBER]" at bounding box center [277, 386] width 63 height 10
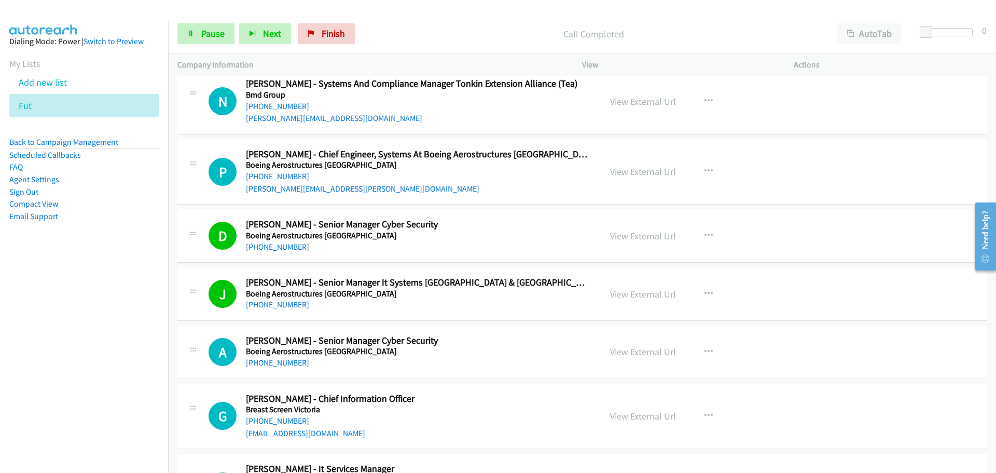
scroll to position [6484, 0]
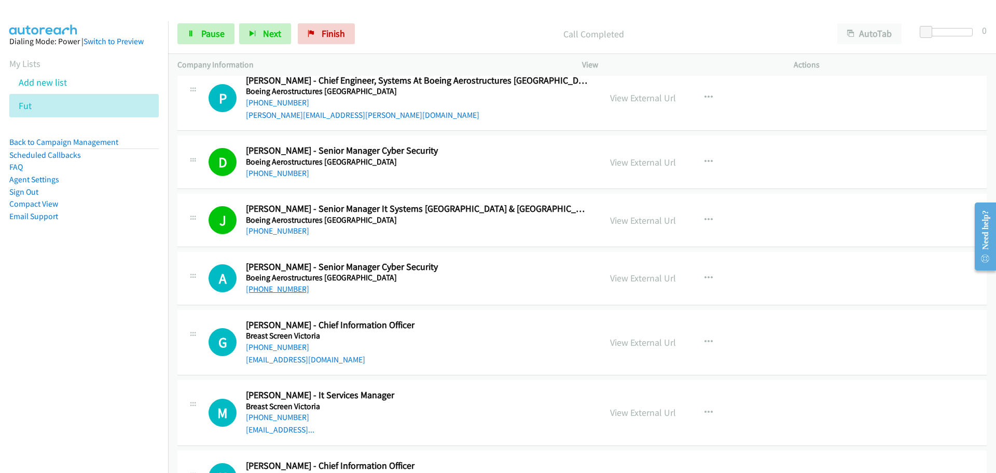
drag, startPoint x: 299, startPoint y: 287, endPoint x: 292, endPoint y: 289, distance: 7.1
click at [290, 285] on link "[PHONE_NUMBER]" at bounding box center [277, 289] width 63 height 10
drag, startPoint x: 293, startPoint y: 345, endPoint x: 283, endPoint y: 344, distance: 10.0
click at [288, 345] on link "[PHONE_NUMBER]" at bounding box center [277, 347] width 63 height 10
click at [274, 421] on link "[PHONE_NUMBER]" at bounding box center [277, 417] width 63 height 10
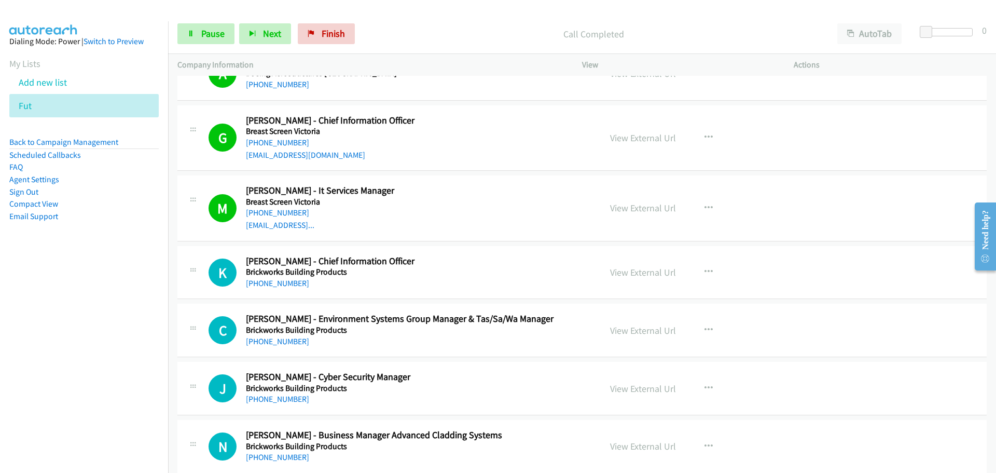
scroll to position [6691, 0]
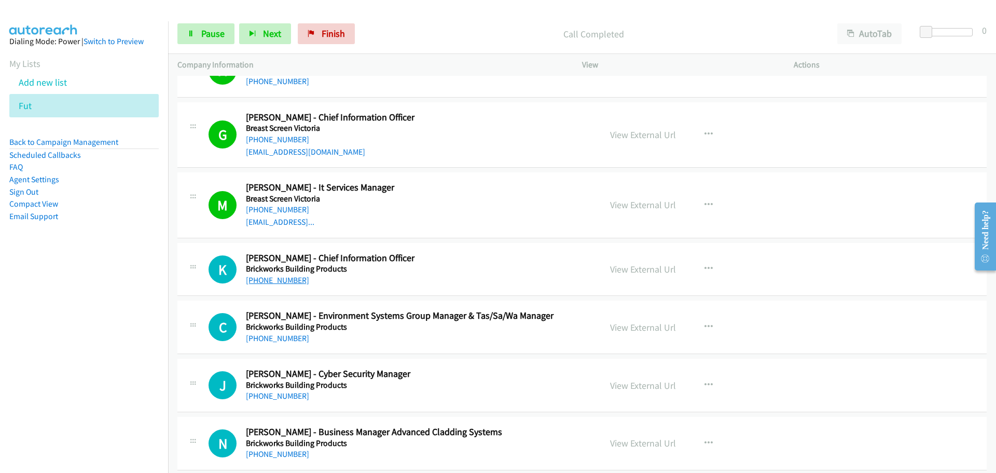
click at [280, 283] on link "[PHONE_NUMBER]" at bounding box center [277, 280] width 63 height 10
click at [296, 394] on link "[PHONE_NUMBER]" at bounding box center [277, 396] width 63 height 10
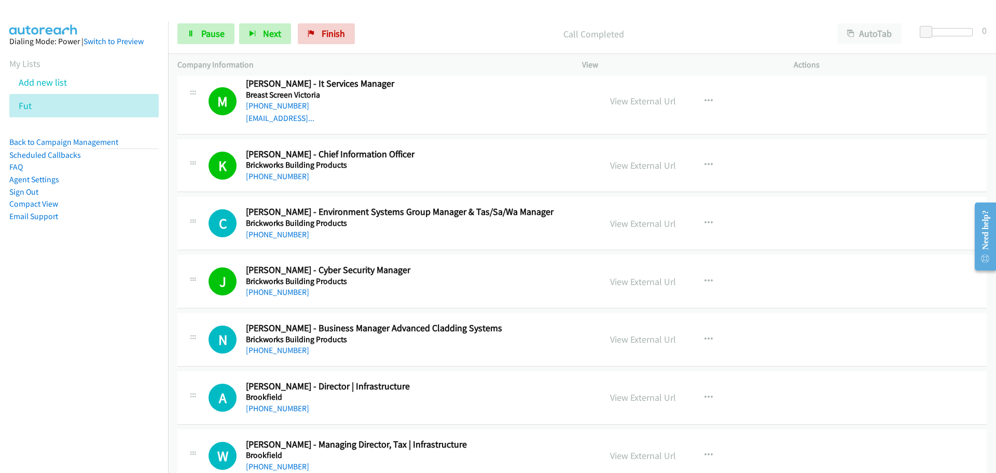
scroll to position [6899, 0]
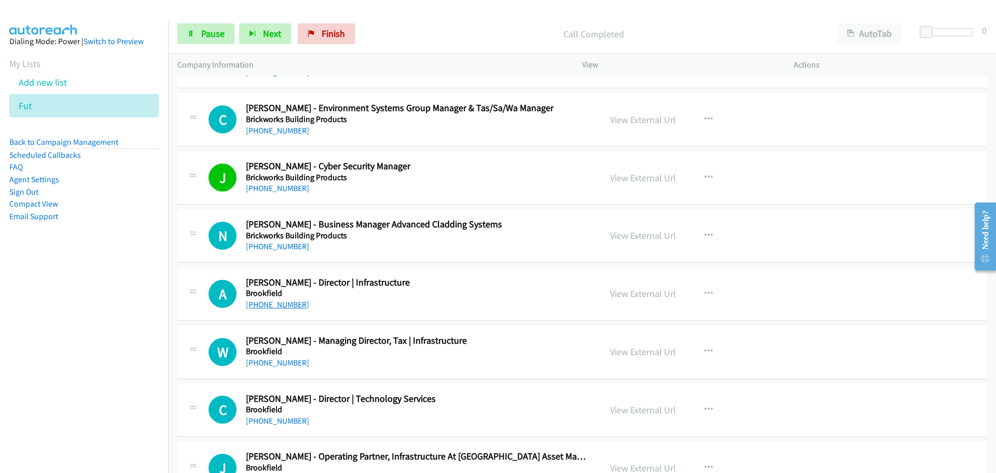
click at [266, 302] on link "[PHONE_NUMBER]" at bounding box center [277, 304] width 63 height 10
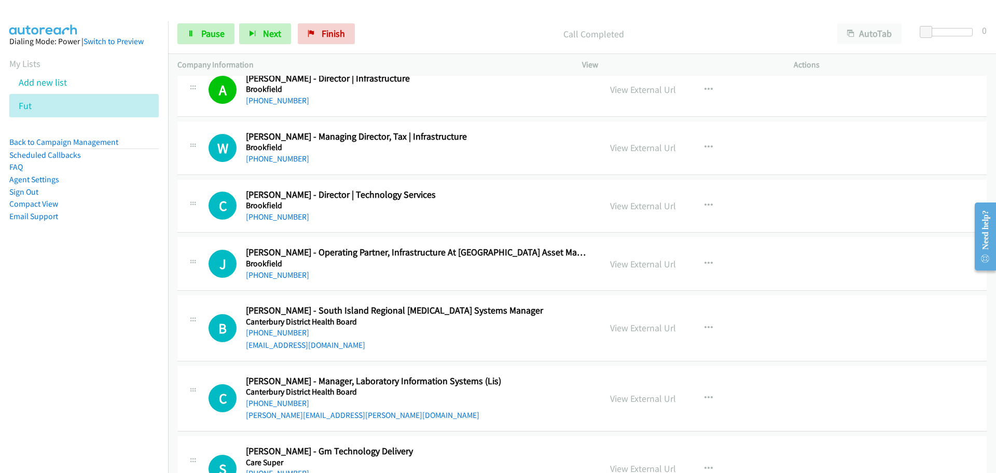
scroll to position [7106, 0]
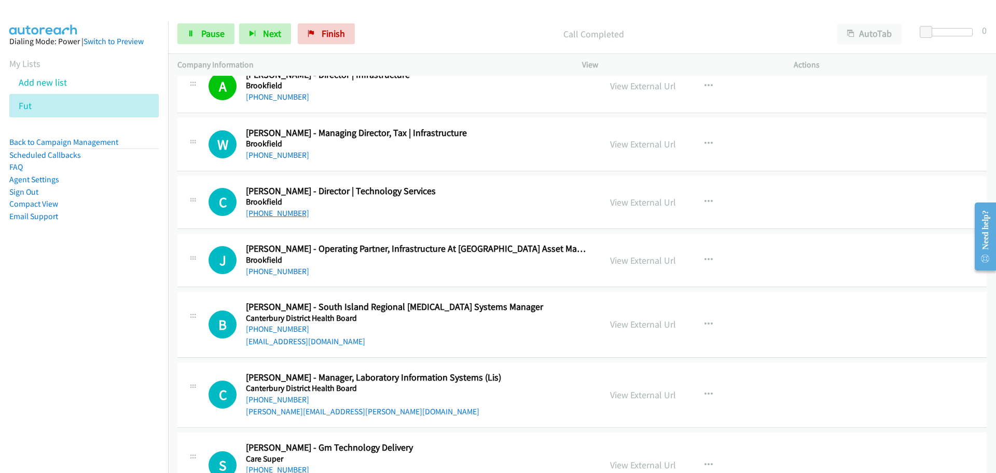
drag, startPoint x: 277, startPoint y: 215, endPoint x: 267, endPoint y: 210, distance: 11.1
click at [277, 215] on link "[PHONE_NUMBER]" at bounding box center [277, 213] width 63 height 10
click at [608, 61] on p "View" at bounding box center [678, 65] width 193 height 12
click at [699, 464] on button "button" at bounding box center [709, 464] width 28 height 21
click at [274, 271] on div at bounding box center [498, 236] width 996 height 473
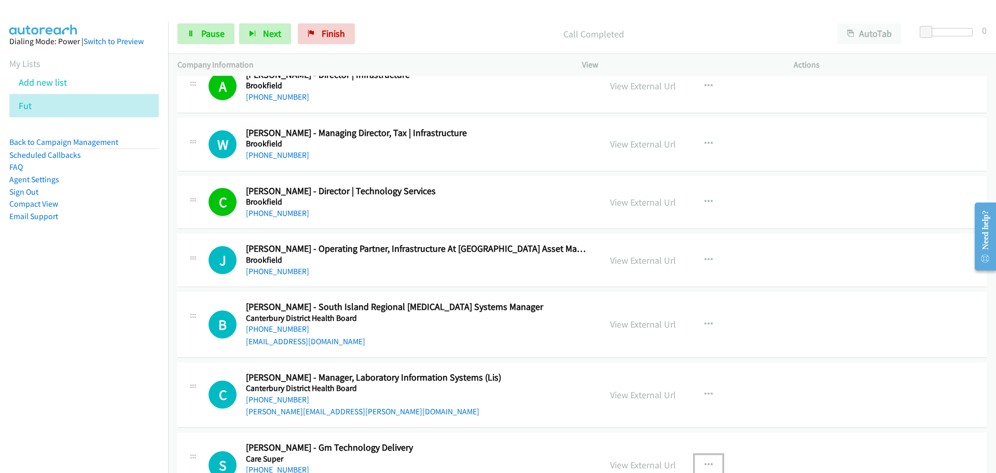
click at [284, 276] on div "[PHONE_NUMBER]" at bounding box center [417, 271] width 342 height 12
click at [296, 272] on link "[PHONE_NUMBER]" at bounding box center [277, 271] width 63 height 10
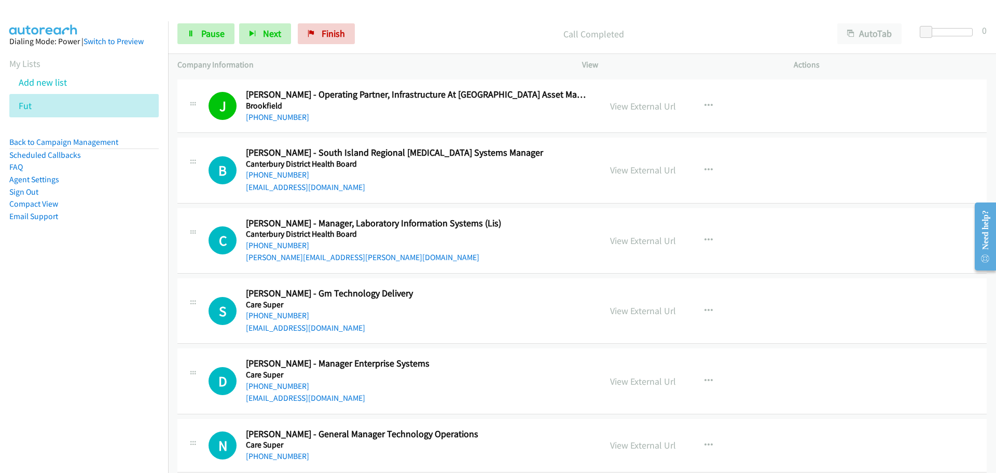
scroll to position [7262, 0]
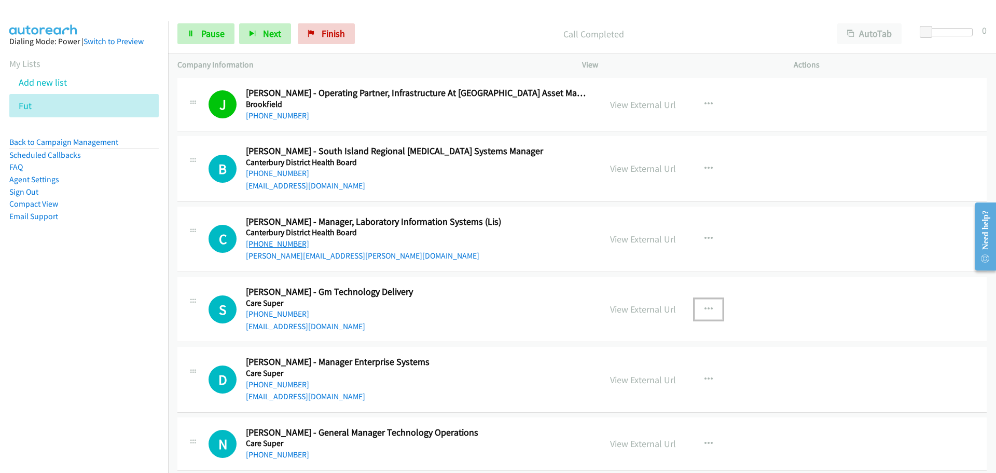
click at [287, 246] on link "[PHONE_NUMBER]" at bounding box center [277, 244] width 63 height 10
click at [277, 315] on link "[PHONE_NUMBER]" at bounding box center [277, 314] width 63 height 10
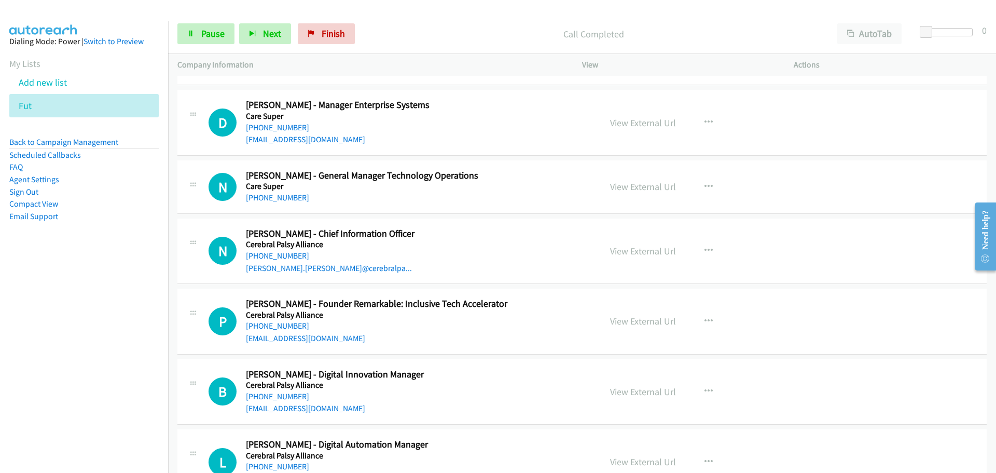
scroll to position [7521, 0]
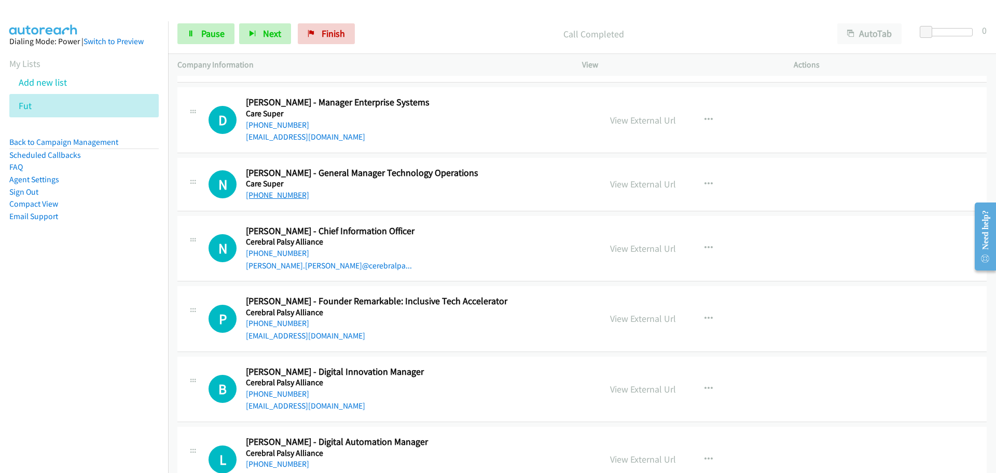
click at [281, 197] on link "[PHONE_NUMBER]" at bounding box center [277, 195] width 63 height 10
click at [281, 256] on link "[PHONE_NUMBER]" at bounding box center [277, 253] width 63 height 10
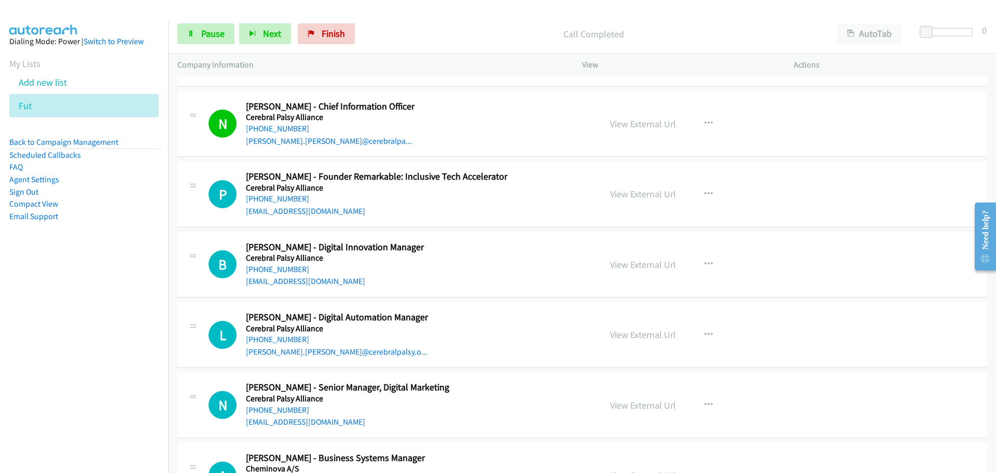
scroll to position [7677, 0]
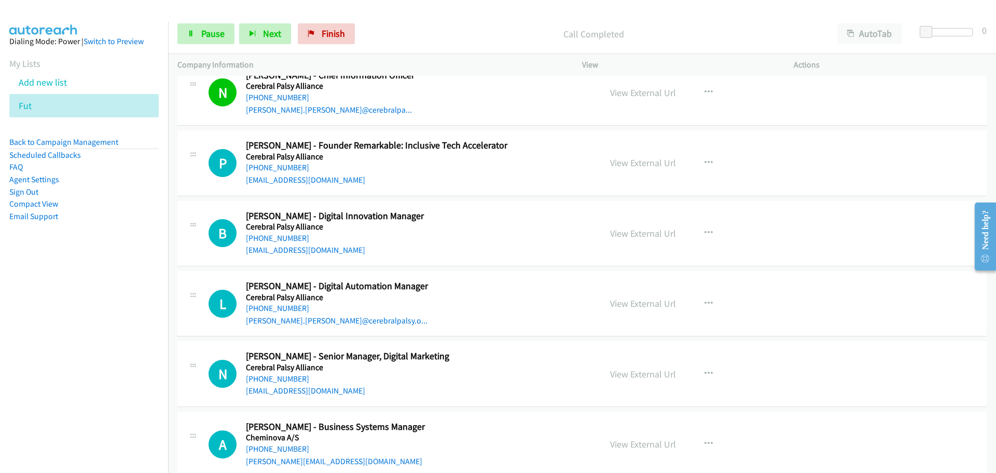
drag, startPoint x: 270, startPoint y: 240, endPoint x: 238, endPoint y: 217, distance: 39.6
click at [270, 240] on link "[PHONE_NUMBER]" at bounding box center [277, 238] width 63 height 10
click at [279, 310] on link "[PHONE_NUMBER]" at bounding box center [277, 308] width 63 height 10
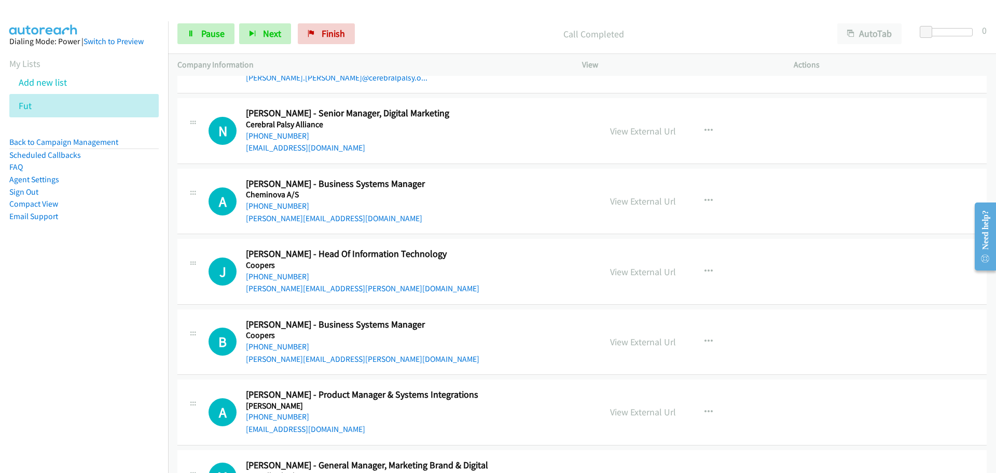
scroll to position [7936, 0]
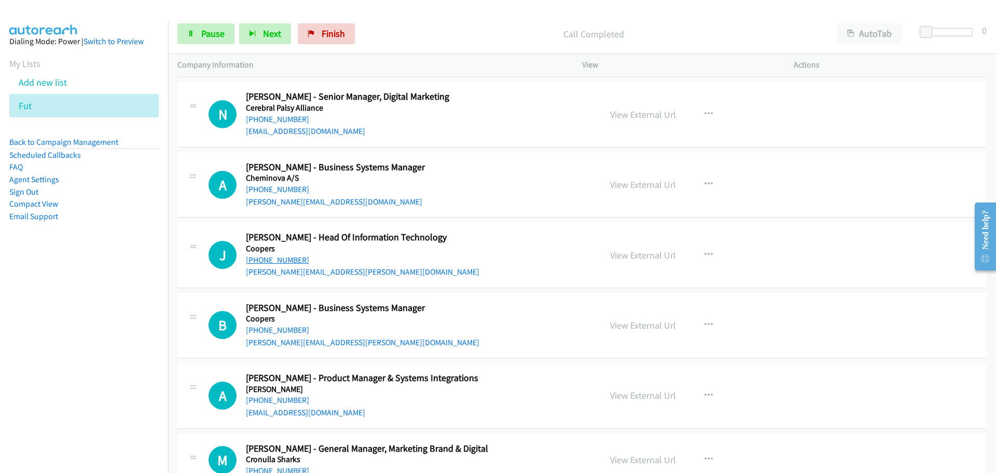
click at [288, 260] on link "[PHONE_NUMBER]" at bounding box center [277, 260] width 63 height 10
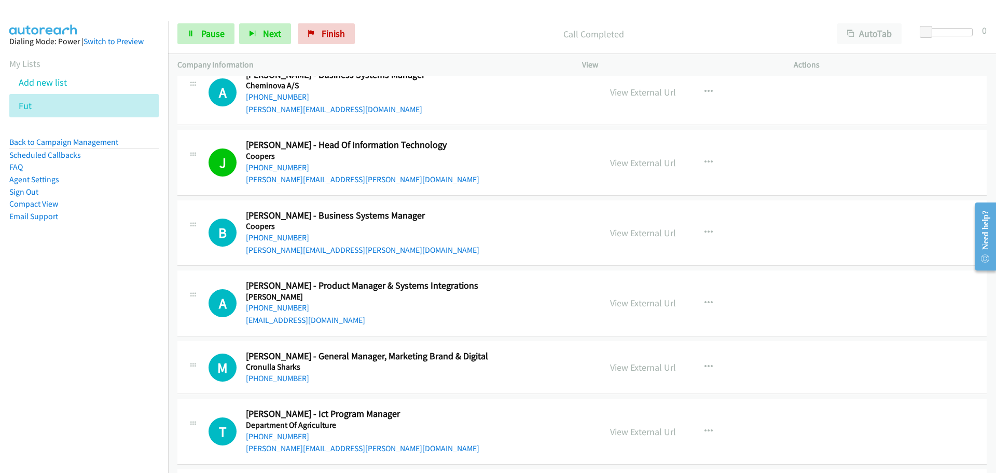
scroll to position [8144, 0]
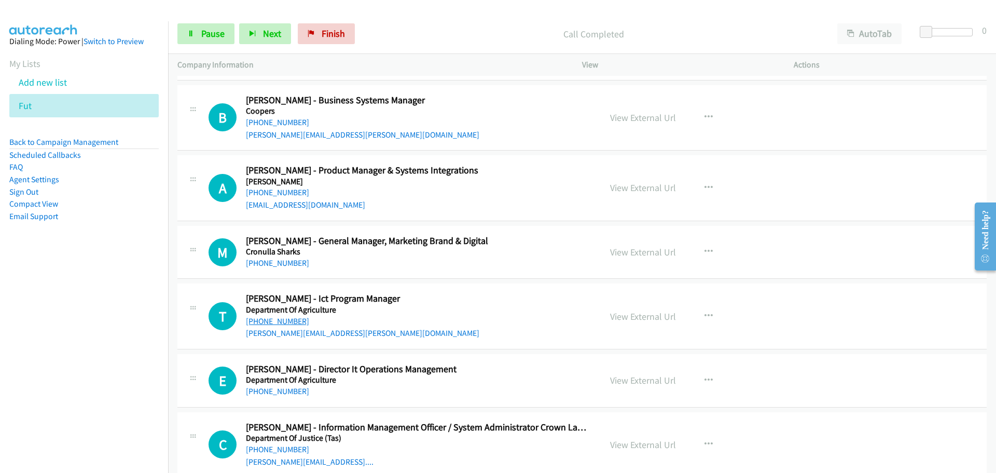
click at [275, 319] on link "[PHONE_NUMBER]" at bounding box center [277, 321] width 63 height 10
click at [262, 387] on link "[PHONE_NUMBER]" at bounding box center [277, 391] width 63 height 10
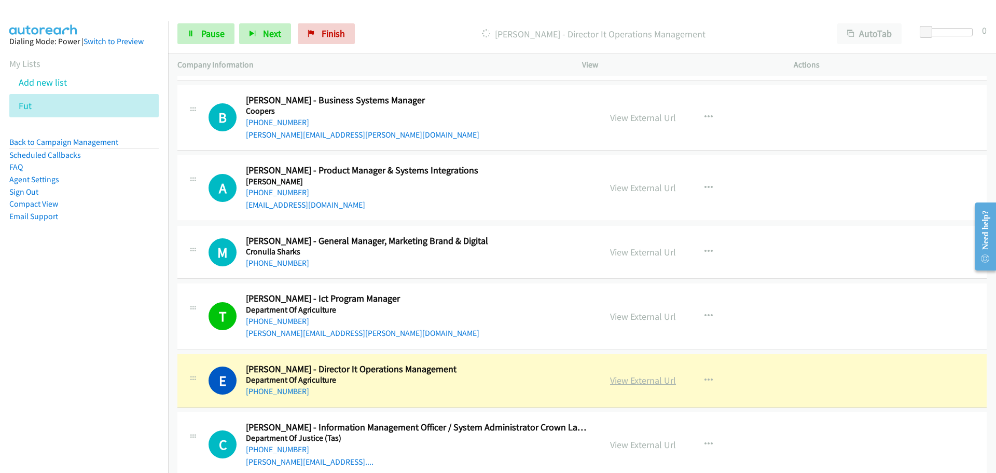
click at [664, 381] on link "View External Url" at bounding box center [643, 380] width 66 height 12
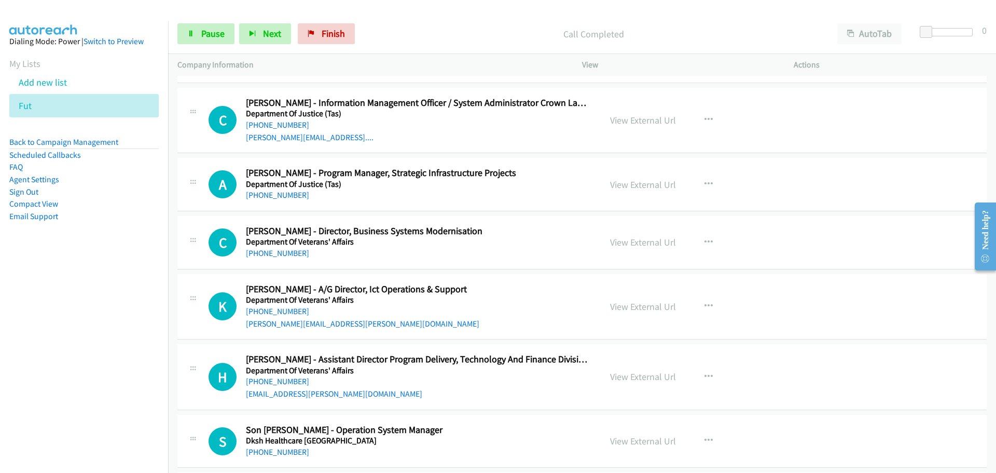
scroll to position [8507, 0]
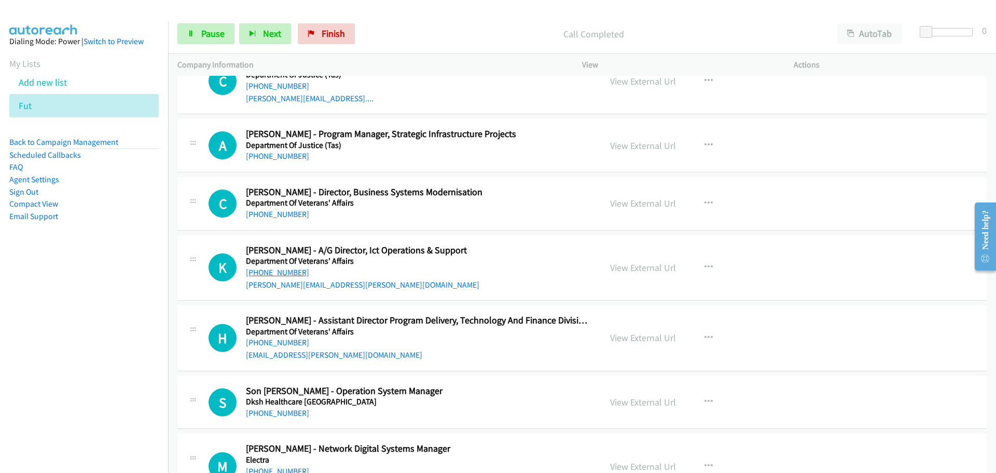
click at [278, 272] on link "[PHONE_NUMBER]" at bounding box center [277, 272] width 63 height 10
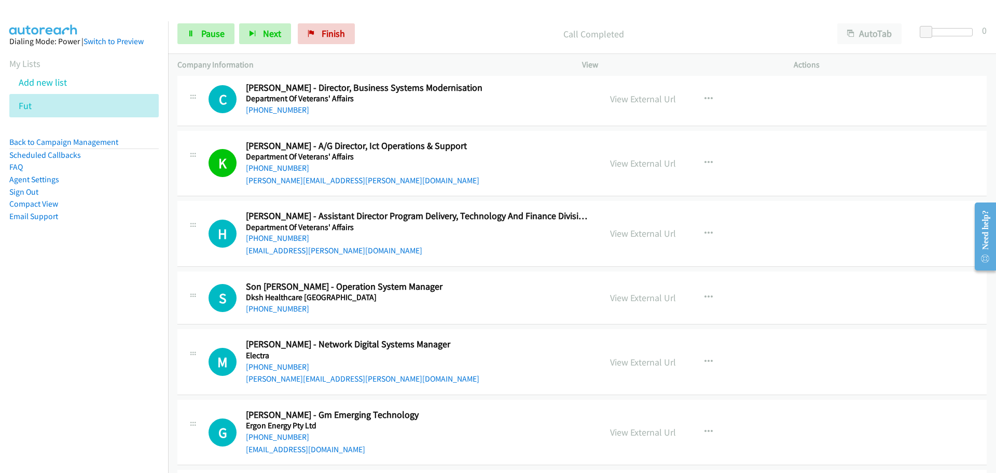
scroll to position [8662, 0]
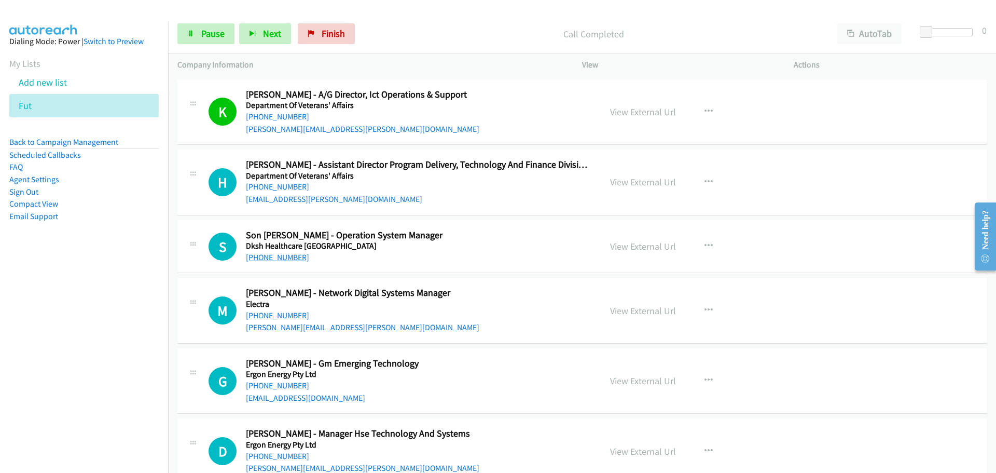
click at [283, 253] on link "[PHONE_NUMBER]" at bounding box center [277, 257] width 63 height 10
click at [275, 312] on link "[PHONE_NUMBER]" at bounding box center [277, 315] width 63 height 10
drag, startPoint x: 278, startPoint y: 384, endPoint x: 339, endPoint y: 382, distance: 61.2
click at [278, 384] on link "[PHONE_NUMBER]" at bounding box center [277, 385] width 63 height 10
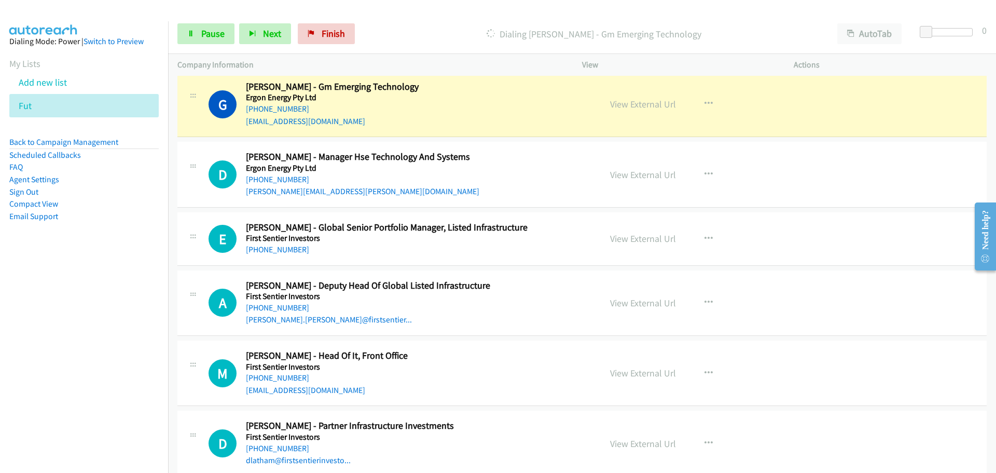
scroll to position [8974, 0]
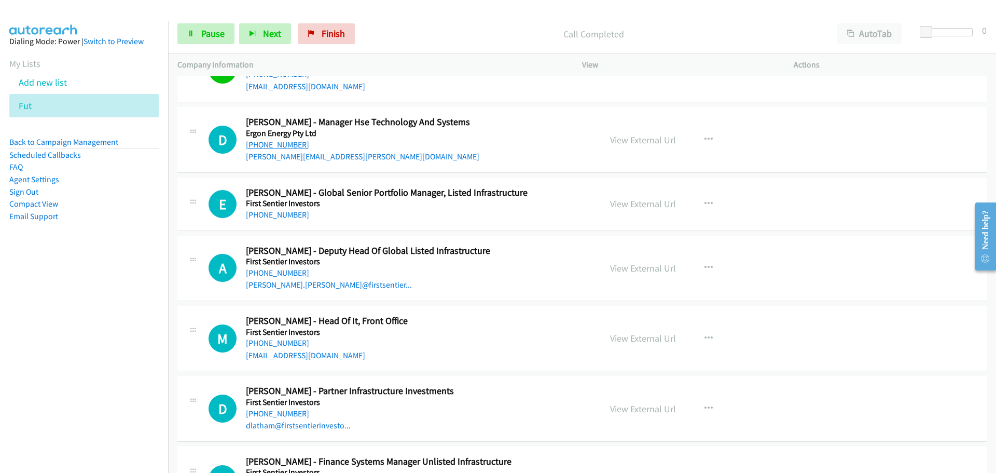
click at [270, 146] on link "[PHONE_NUMBER]" at bounding box center [277, 145] width 63 height 10
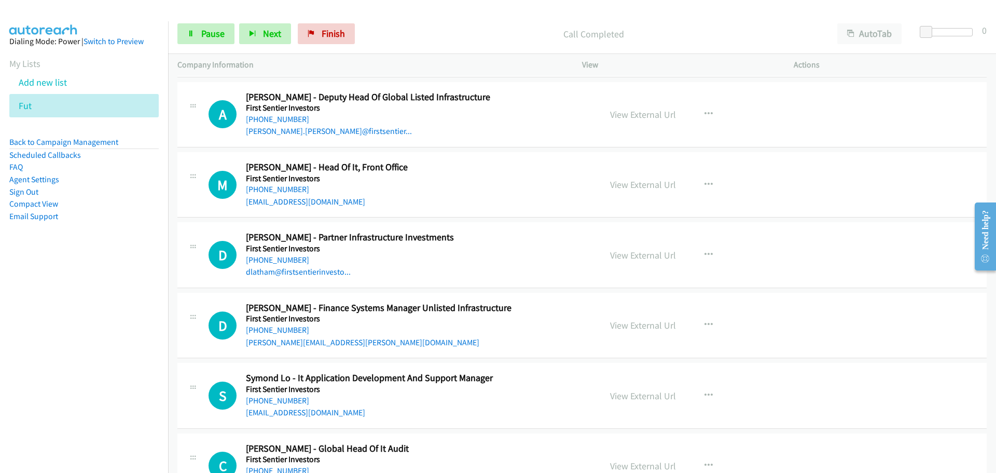
scroll to position [9129, 0]
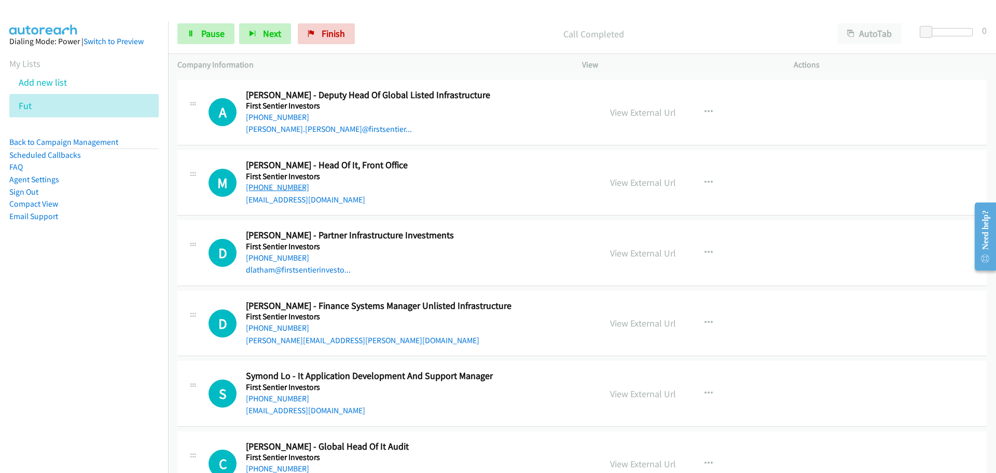
click at [283, 188] on link "[PHONE_NUMBER]" at bounding box center [277, 187] width 63 height 10
click at [291, 399] on link "[PHONE_NUMBER]" at bounding box center [277, 398] width 63 height 10
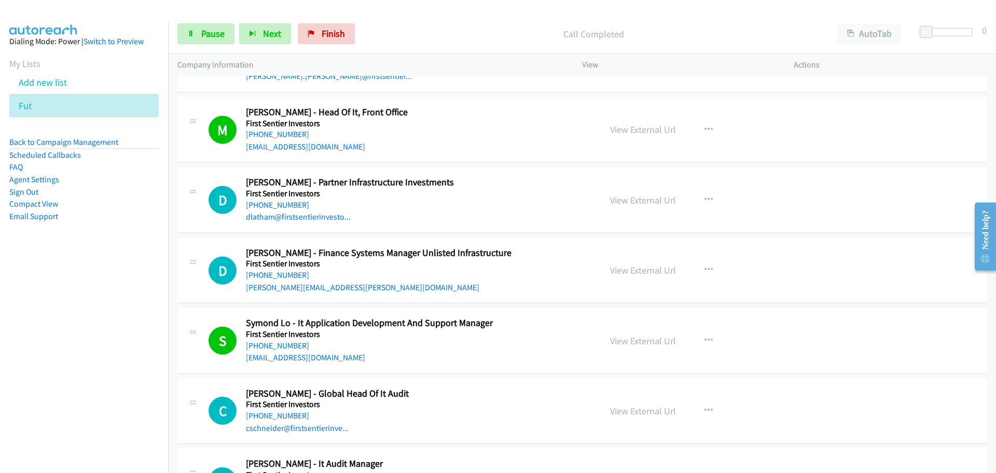
scroll to position [9233, 0]
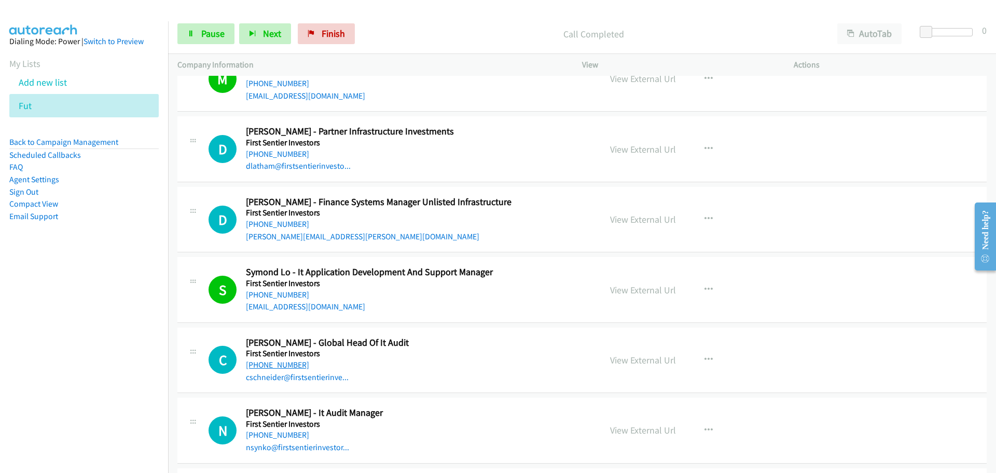
click at [285, 365] on link "[PHONE_NUMBER]" at bounding box center [277, 364] width 63 height 10
click at [285, 435] on link "[PHONE_NUMBER]" at bounding box center [277, 434] width 63 height 10
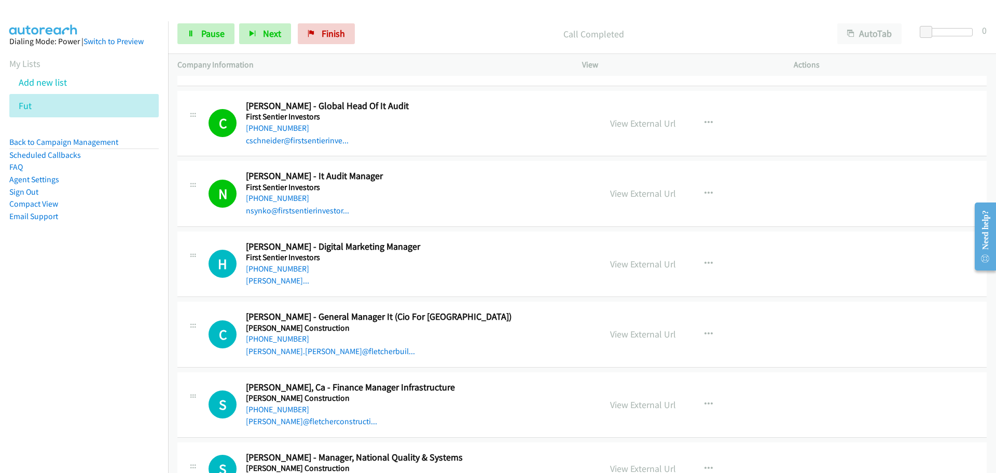
scroll to position [9492, 0]
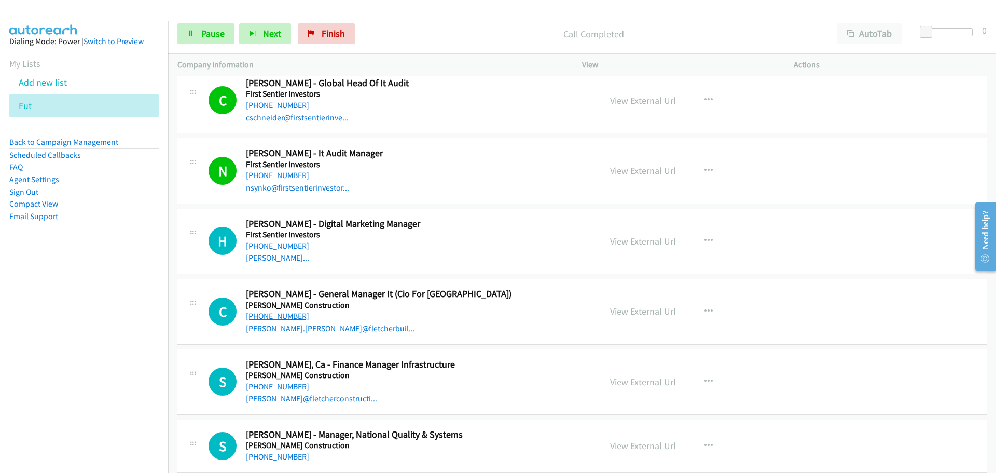
click at [293, 319] on link "[PHONE_NUMBER]" at bounding box center [277, 316] width 63 height 10
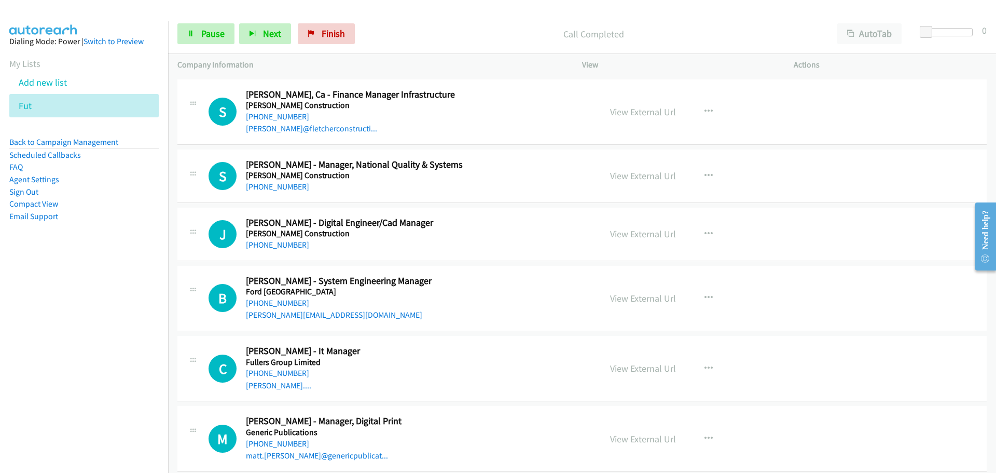
scroll to position [9855, 0]
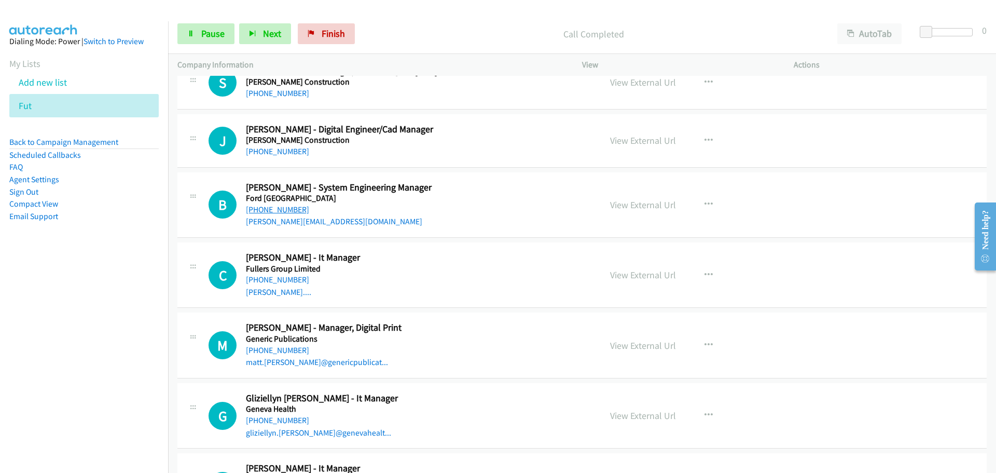
click at [283, 209] on link "[PHONE_NUMBER]" at bounding box center [277, 209] width 63 height 10
drag, startPoint x: 275, startPoint y: 277, endPoint x: 337, endPoint y: 272, distance: 61.9
click at [275, 277] on link "[PHONE_NUMBER]" at bounding box center [277, 279] width 63 height 10
drag, startPoint x: 291, startPoint y: 421, endPoint x: 298, endPoint y: 420, distance: 6.9
click at [285, 422] on link "[PHONE_NUMBER]" at bounding box center [277, 420] width 63 height 10
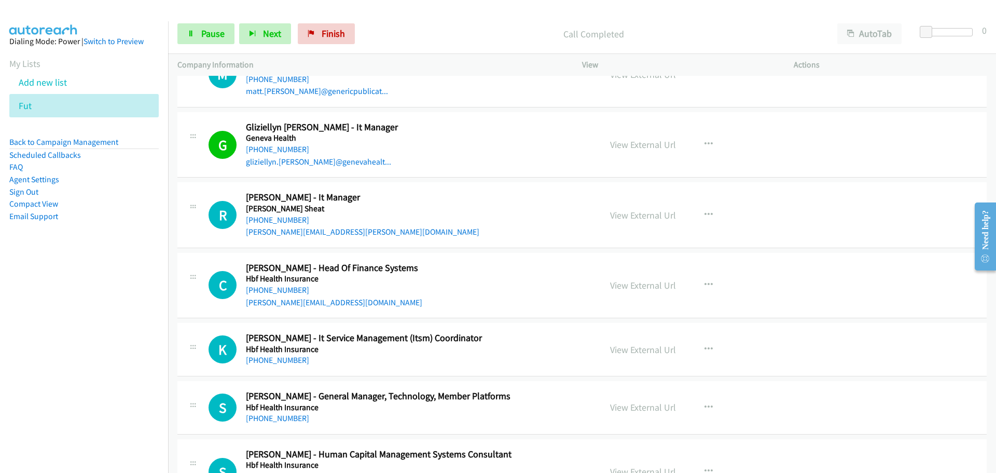
scroll to position [10167, 0]
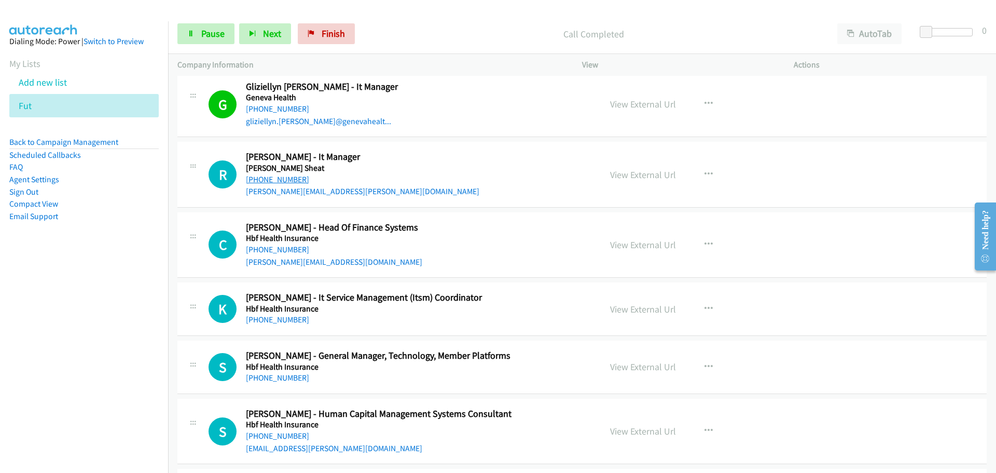
click at [288, 177] on link "[PHONE_NUMBER]" at bounding box center [277, 179] width 63 height 10
click at [280, 324] on link "[PHONE_NUMBER]" at bounding box center [277, 319] width 63 height 10
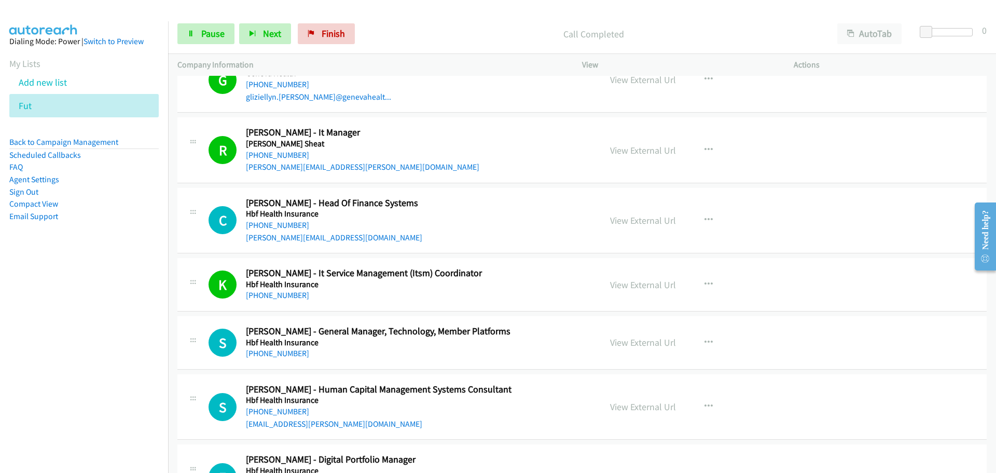
scroll to position [10270, 0]
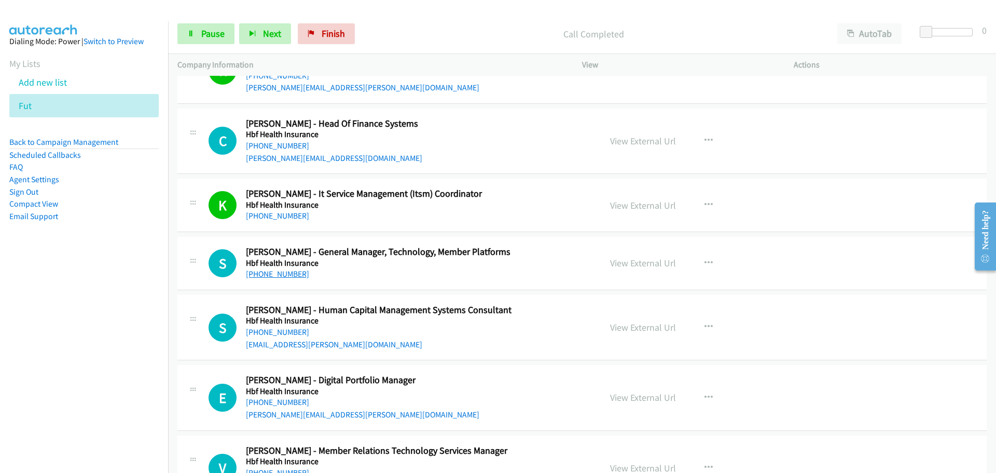
click at [276, 274] on link "[PHONE_NUMBER]" at bounding box center [277, 274] width 63 height 10
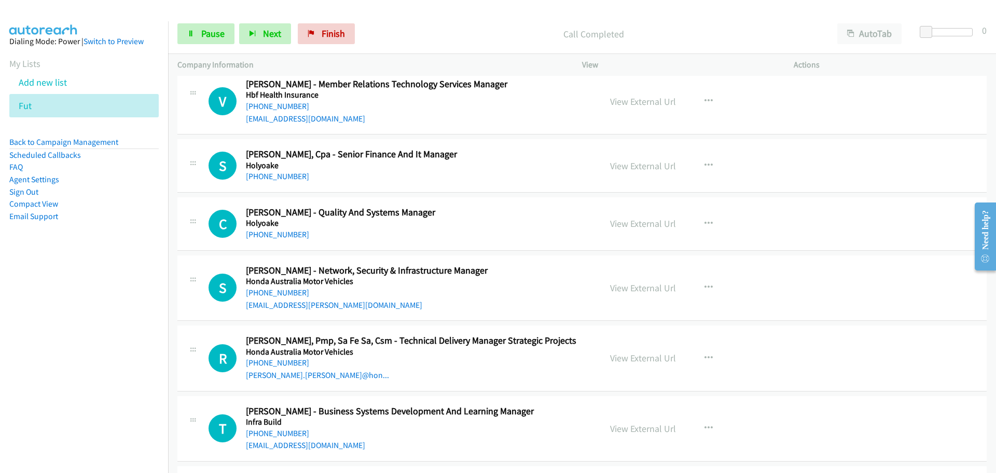
scroll to position [10685, 0]
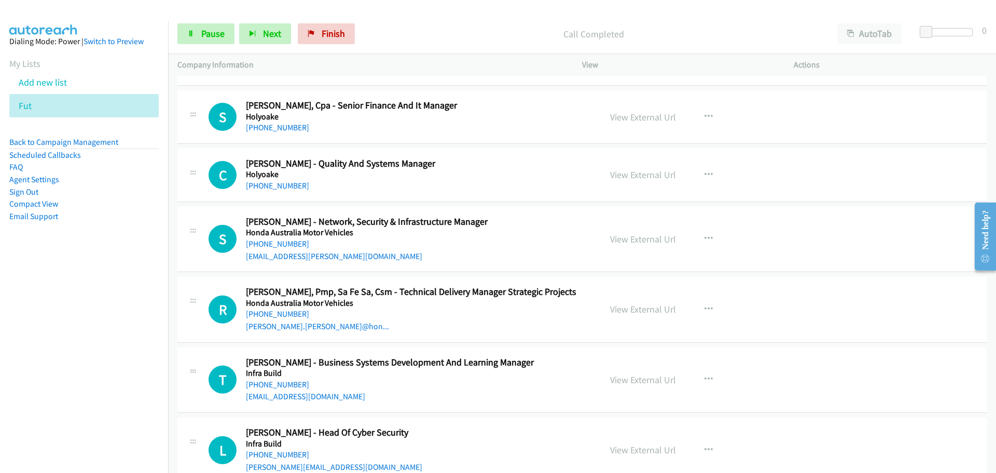
click at [309, 311] on div "[PHONE_NUMBER]" at bounding box center [417, 314] width 342 height 12
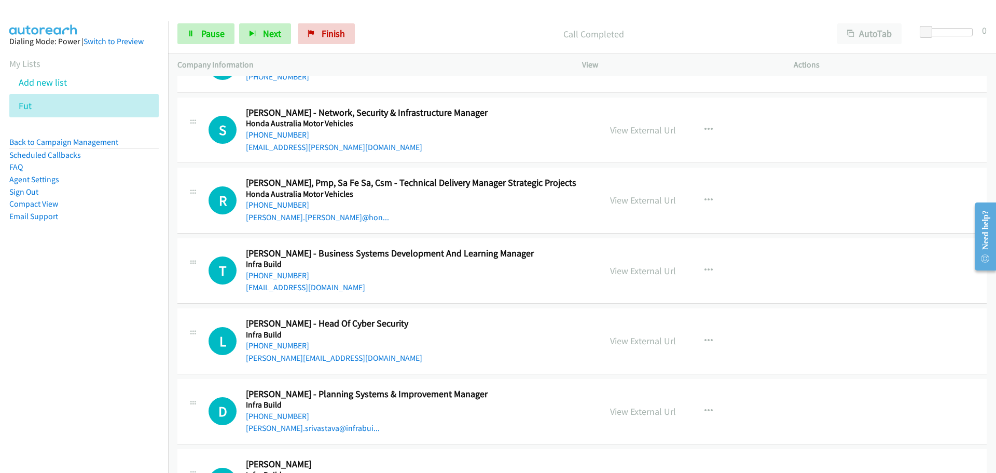
scroll to position [10893, 0]
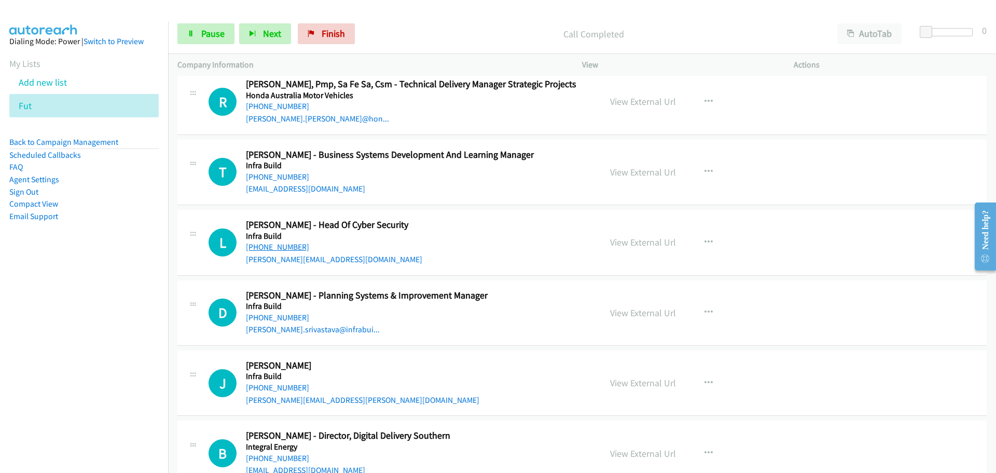
click at [292, 248] on link "[PHONE_NUMBER]" at bounding box center [277, 247] width 63 height 10
click at [258, 392] on link "[PHONE_NUMBER]" at bounding box center [277, 387] width 63 height 10
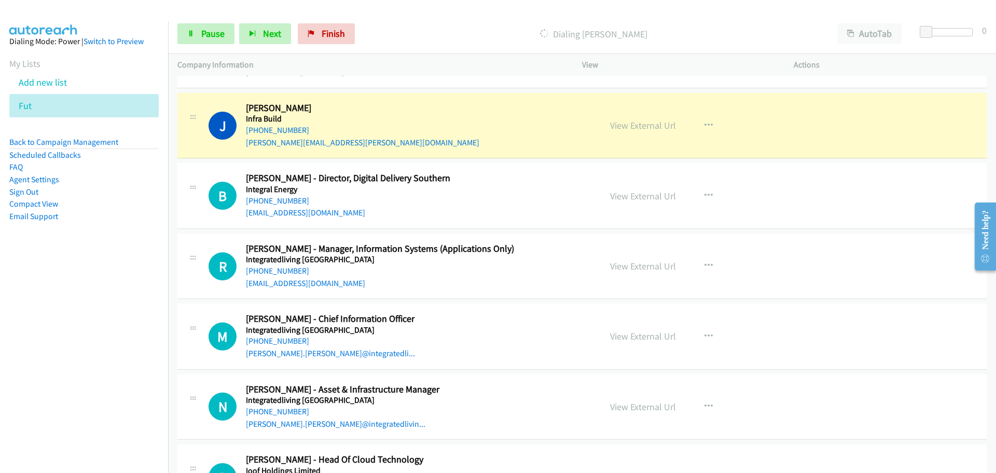
scroll to position [11152, 0]
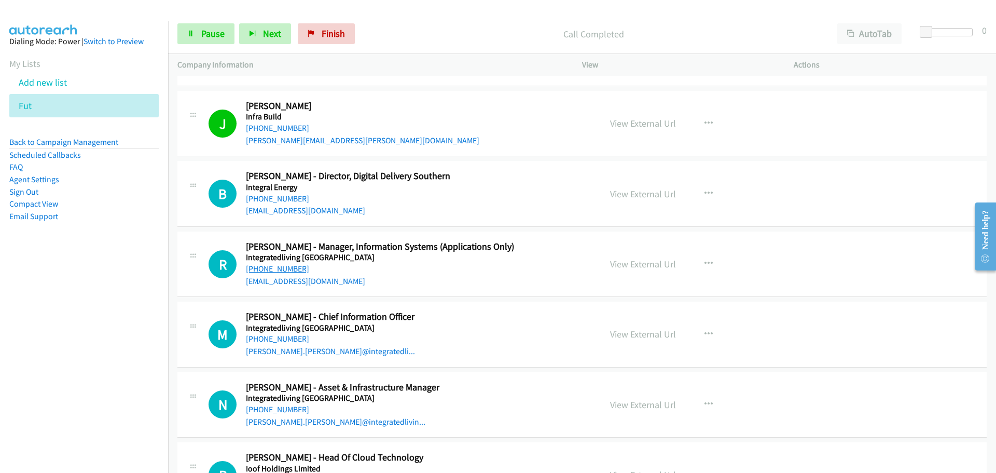
click at [281, 269] on link "[PHONE_NUMBER]" at bounding box center [277, 269] width 63 height 10
click at [276, 342] on link "[PHONE_NUMBER]" at bounding box center [277, 339] width 63 height 10
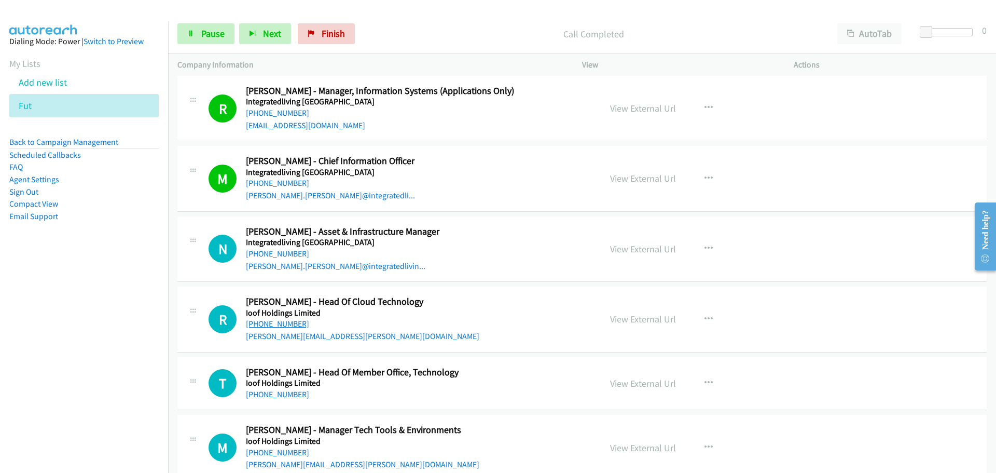
click at [289, 326] on link "[PHONE_NUMBER]" at bounding box center [277, 323] width 63 height 10
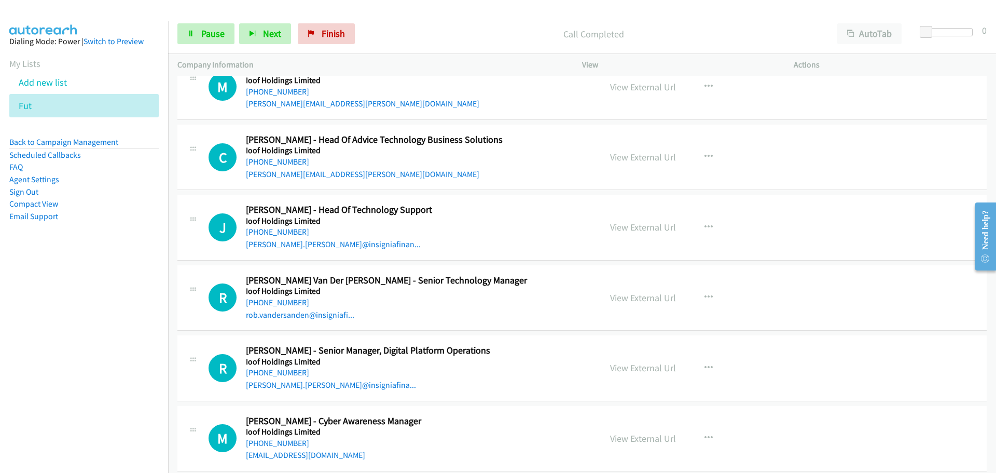
scroll to position [11671, 0]
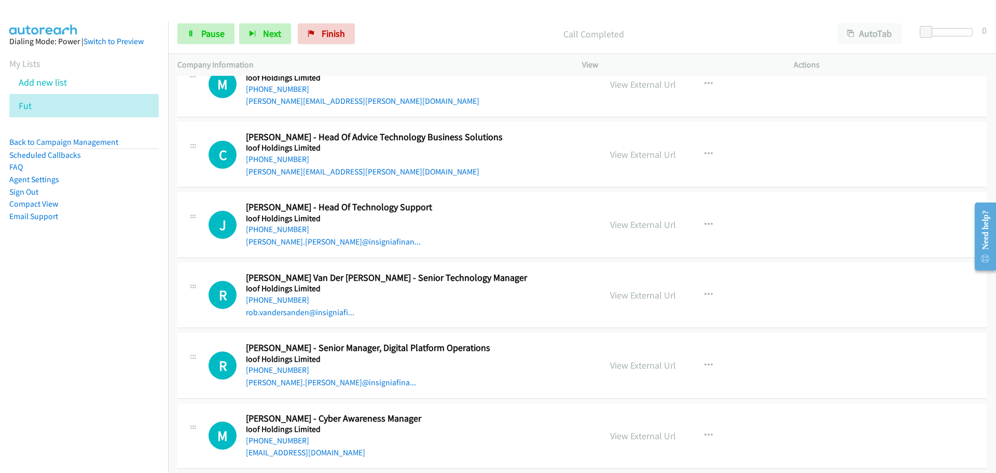
drag, startPoint x: 283, startPoint y: 162, endPoint x: 313, endPoint y: 161, distance: 30.1
click at [283, 162] on link "[PHONE_NUMBER]" at bounding box center [277, 159] width 63 height 10
click at [281, 234] on link "[PHONE_NUMBER]" at bounding box center [277, 229] width 63 height 10
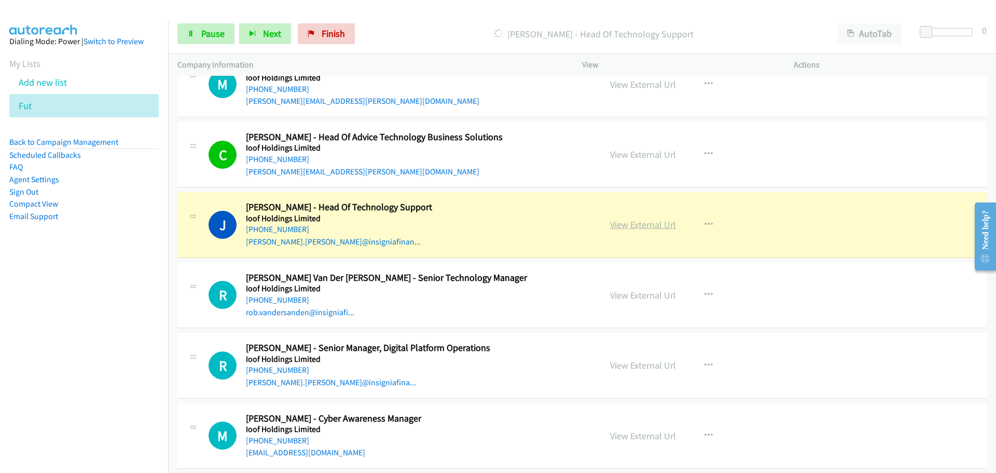
click at [658, 223] on link "View External Url" at bounding box center [643, 224] width 66 height 12
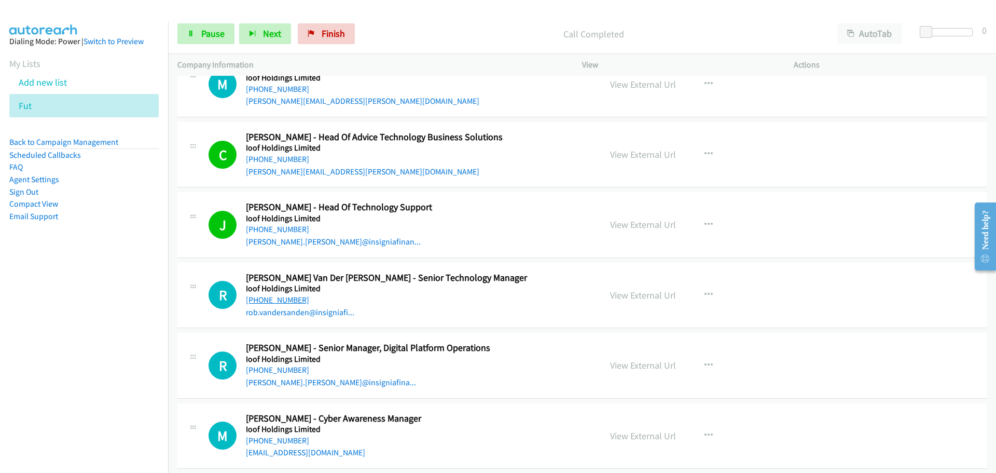
click at [278, 298] on link "[PHONE_NUMBER]" at bounding box center [277, 300] width 63 height 10
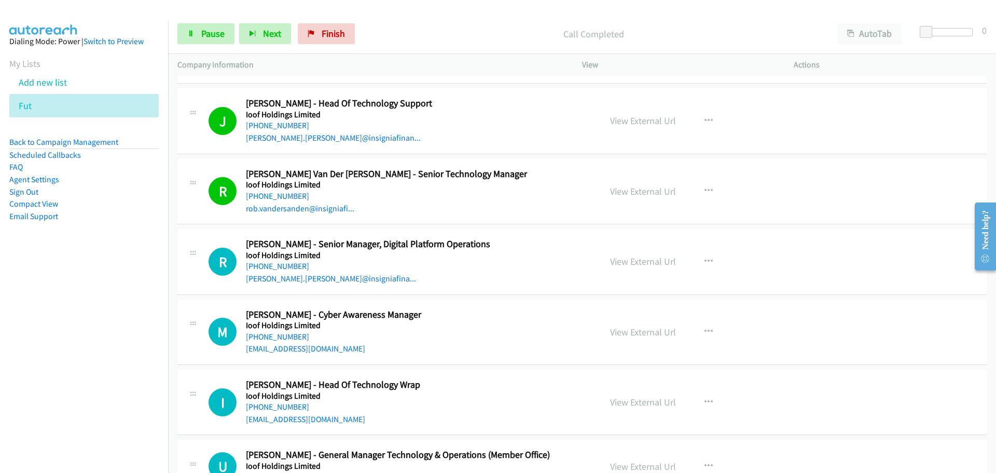
scroll to position [11826, 0]
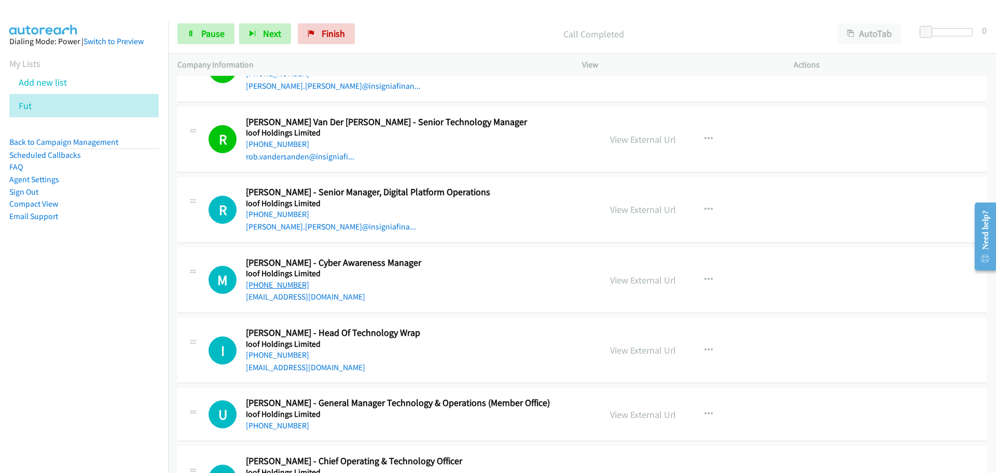
click at [288, 285] on link "[PHONE_NUMBER]" at bounding box center [277, 285] width 63 height 10
click at [285, 355] on link "[PHONE_NUMBER]" at bounding box center [277, 355] width 63 height 10
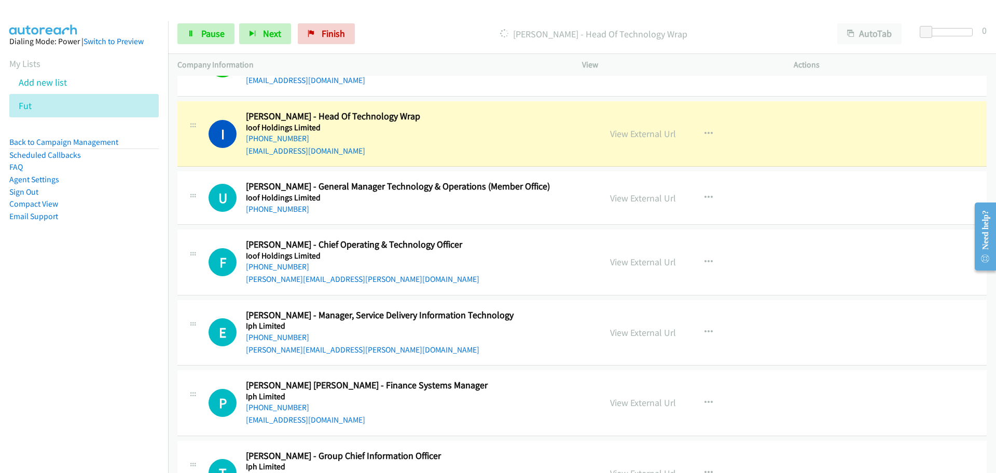
scroll to position [11982, 0]
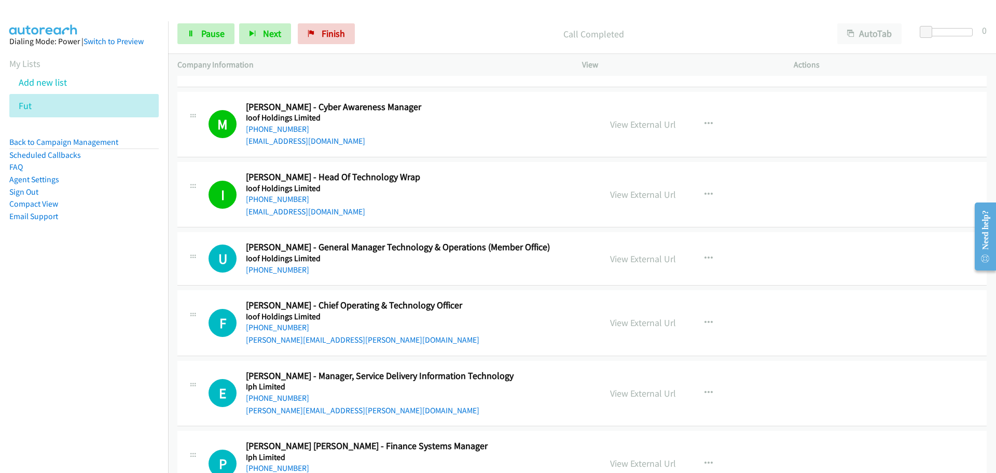
drag, startPoint x: 280, startPoint y: 268, endPoint x: 798, endPoint y: 257, distance: 518.8
click at [278, 269] on link "[PHONE_NUMBER]" at bounding box center [277, 270] width 63 height 10
click at [271, 330] on link "[PHONE_NUMBER]" at bounding box center [277, 327] width 63 height 10
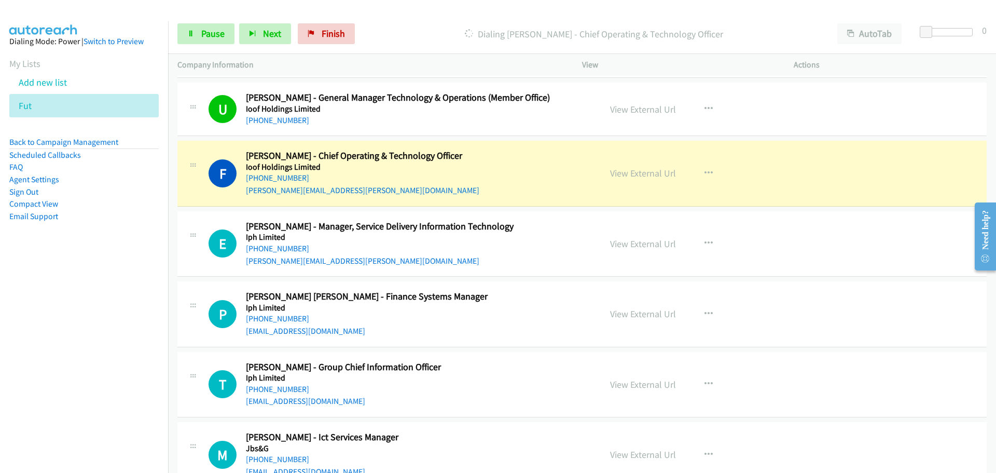
scroll to position [12138, 0]
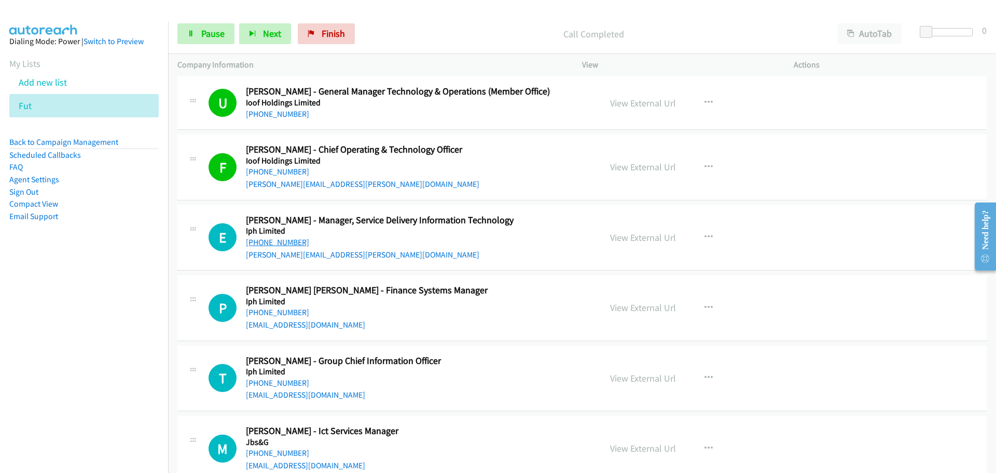
click at [281, 239] on link "[PHONE_NUMBER]" at bounding box center [277, 242] width 63 height 10
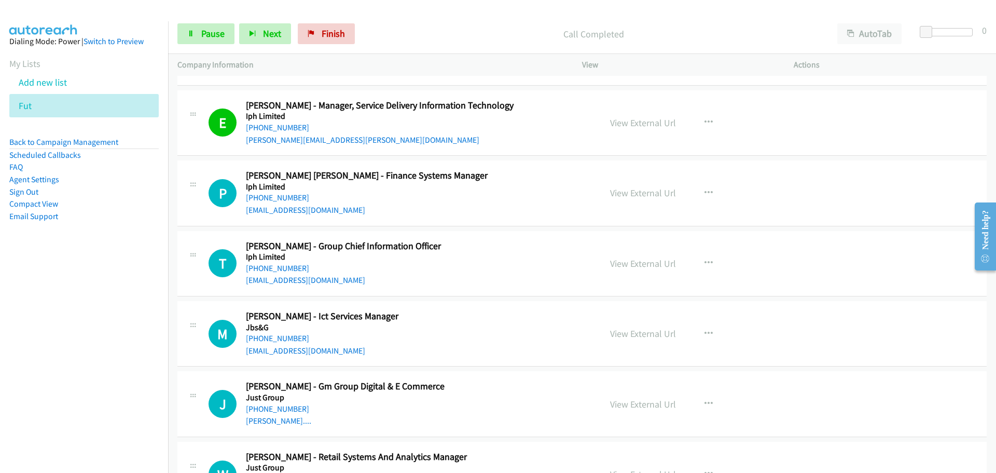
scroll to position [12293, 0]
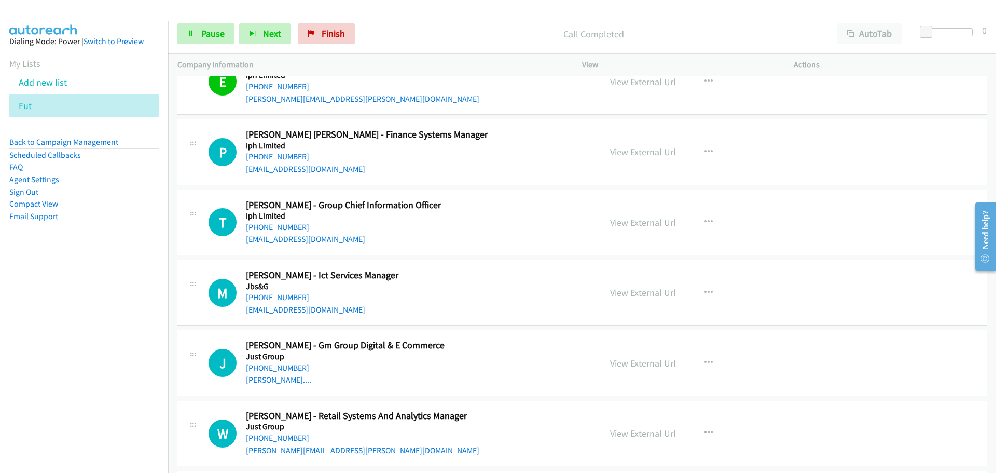
click at [263, 225] on link "[PHONE_NUMBER]" at bounding box center [277, 227] width 63 height 10
click at [272, 298] on link "[PHONE_NUMBER]" at bounding box center [277, 297] width 63 height 10
click at [657, 290] on link "View External Url" at bounding box center [643, 292] width 66 height 12
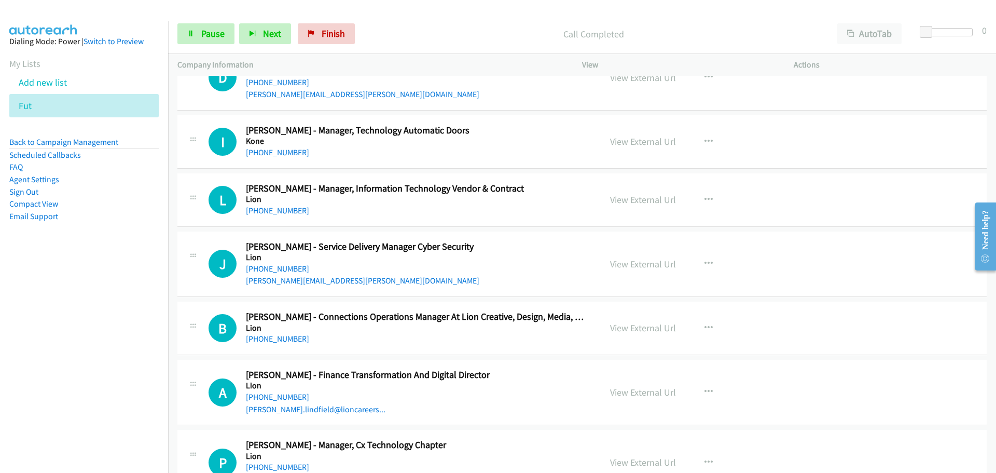
scroll to position [13071, 0]
click at [283, 269] on link "[PHONE_NUMBER]" at bounding box center [277, 267] width 63 height 10
click at [286, 212] on link "[PHONE_NUMBER]" at bounding box center [277, 209] width 63 height 10
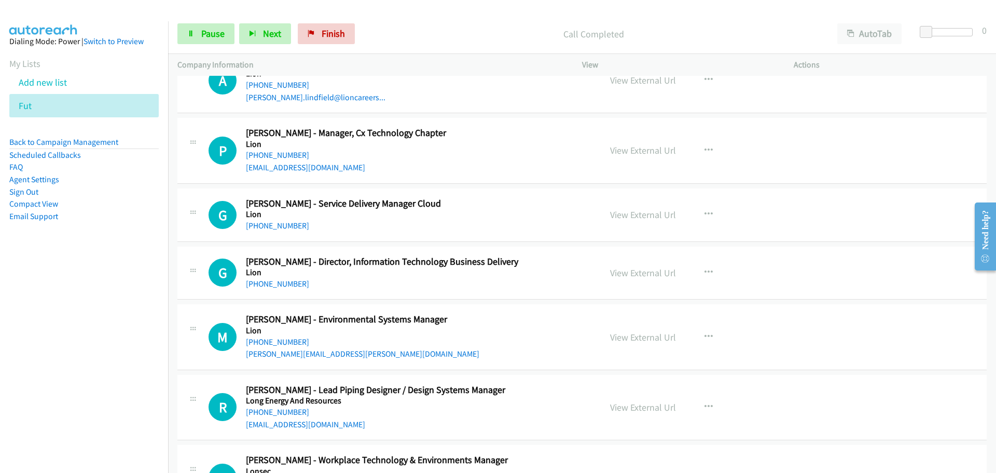
scroll to position [13383, 0]
drag, startPoint x: 285, startPoint y: 225, endPoint x: 282, endPoint y: 219, distance: 6.0
click at [285, 225] on link "[PHONE_NUMBER]" at bounding box center [277, 225] width 63 height 10
drag, startPoint x: 259, startPoint y: 283, endPoint x: 271, endPoint y: 281, distance: 12.0
click at [259, 283] on link "[PHONE_NUMBER]" at bounding box center [277, 283] width 63 height 10
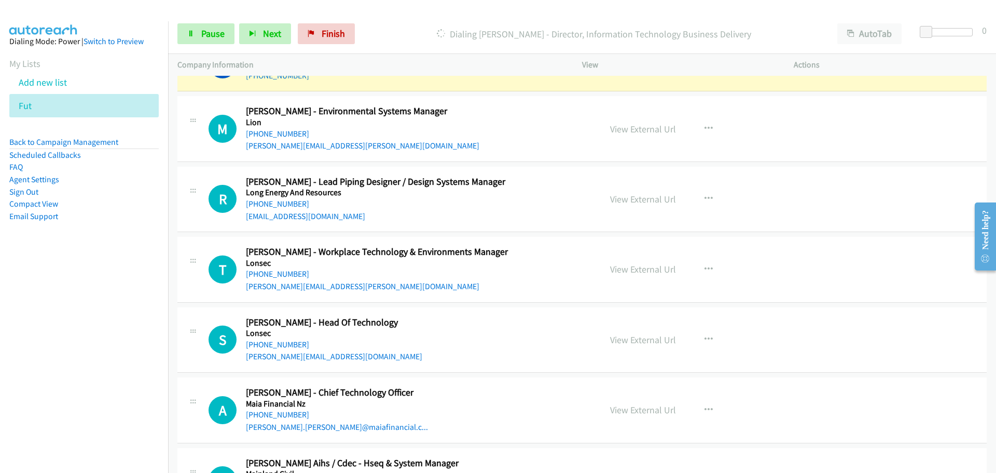
scroll to position [13694, 0]
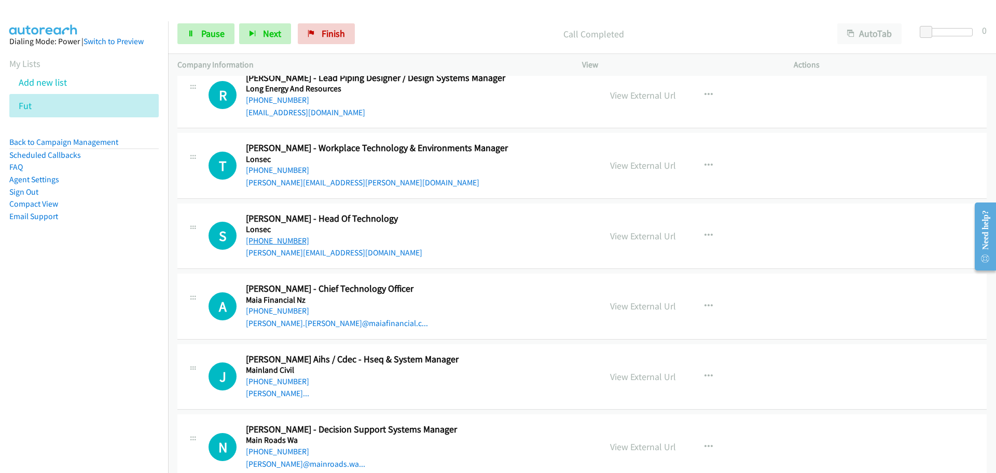
click at [285, 243] on link "[PHONE_NUMBER]" at bounding box center [277, 240] width 63 height 10
click at [664, 233] on link "View External Url" at bounding box center [643, 236] width 66 height 12
